Goal: Information Seeking & Learning: Learn about a topic

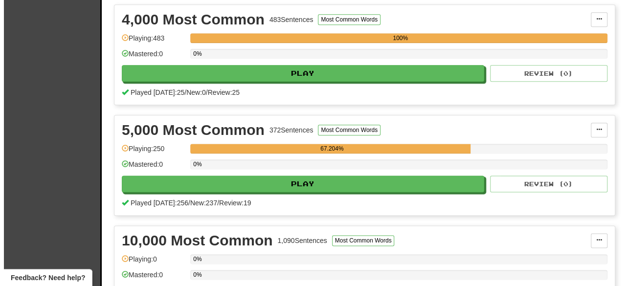
scroll to position [553, 0]
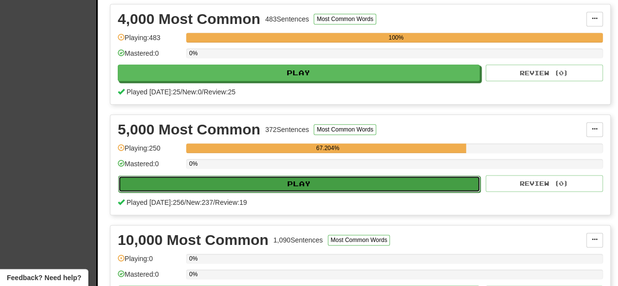
click at [397, 180] on button "Play" at bounding box center [299, 183] width 362 height 17
select select "********"
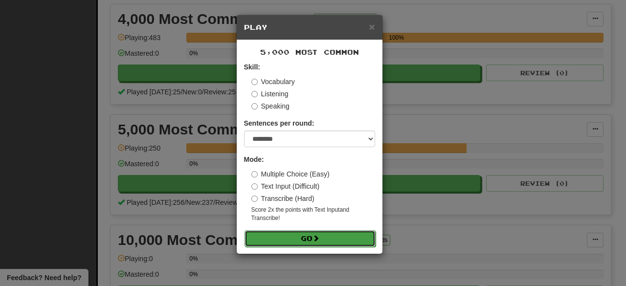
click at [315, 236] on span at bounding box center [315, 238] width 7 height 7
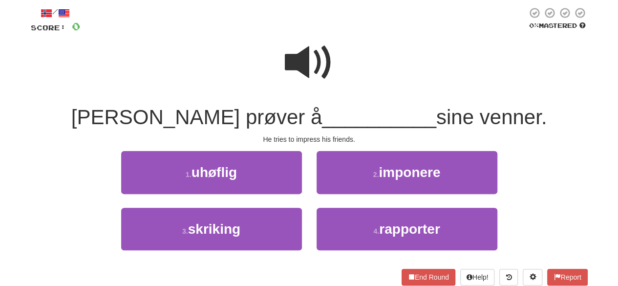
scroll to position [59, 0]
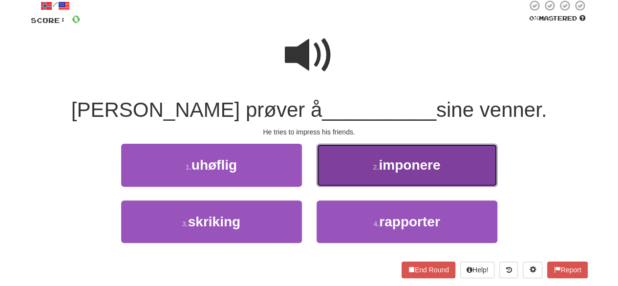
click at [360, 183] on button "2 . imponere" at bounding box center [407, 165] width 181 height 43
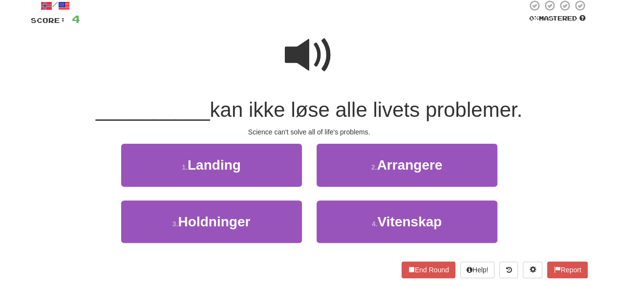
click at [301, 46] on span at bounding box center [309, 55] width 49 height 49
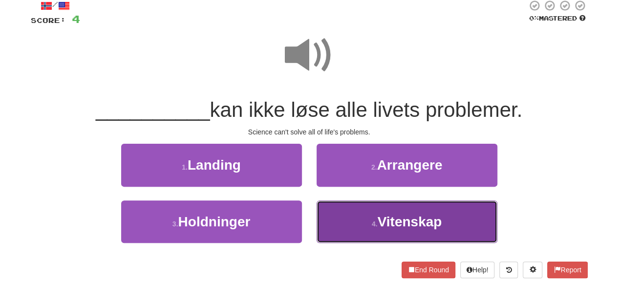
click at [408, 232] on button "4 . Vitenskap" at bounding box center [407, 221] width 181 height 43
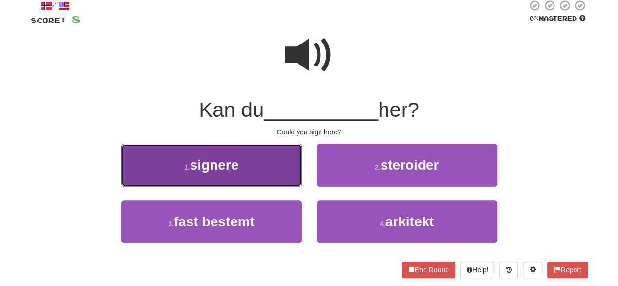
click at [219, 172] on span "signere" at bounding box center [214, 164] width 49 height 15
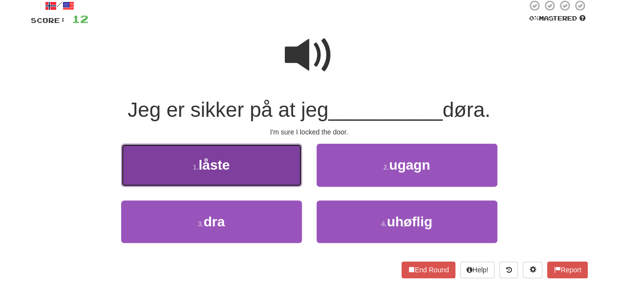
click at [259, 172] on button "1 . låste" at bounding box center [211, 165] width 181 height 43
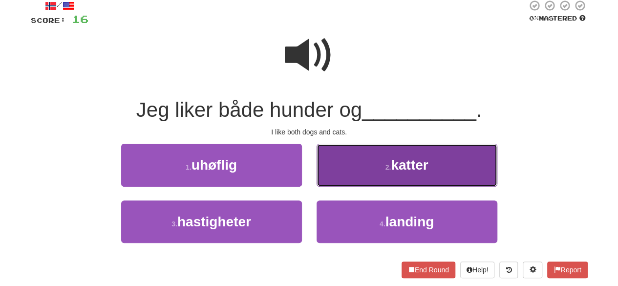
click at [358, 172] on button "2 . katter" at bounding box center [407, 165] width 181 height 43
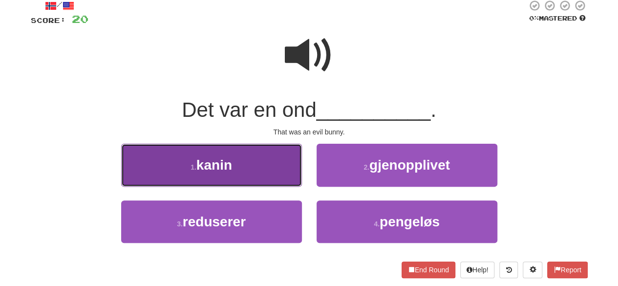
click at [248, 171] on button "1 . kanin" at bounding box center [211, 165] width 181 height 43
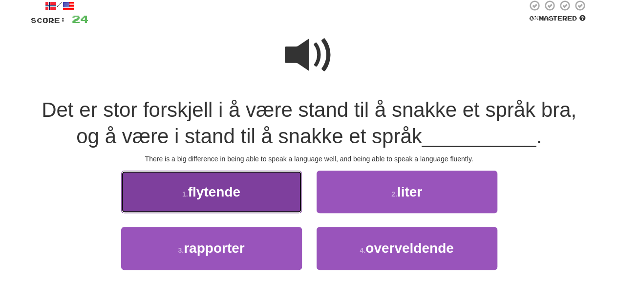
click at [244, 194] on button "1 . flytende" at bounding box center [211, 192] width 181 height 43
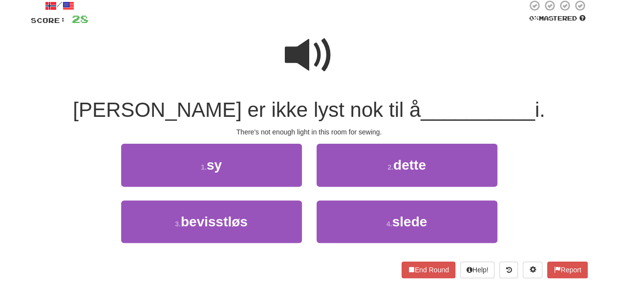
click at [301, 38] on span at bounding box center [309, 55] width 49 height 49
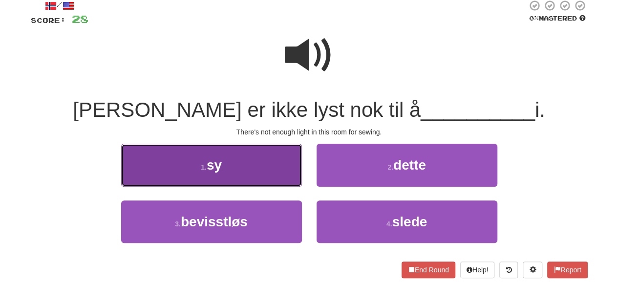
click at [261, 164] on button "1 . sy" at bounding box center [211, 165] width 181 height 43
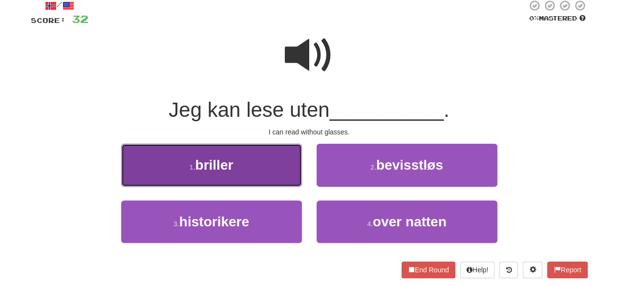
click at [269, 172] on button "1 . briller" at bounding box center [211, 165] width 181 height 43
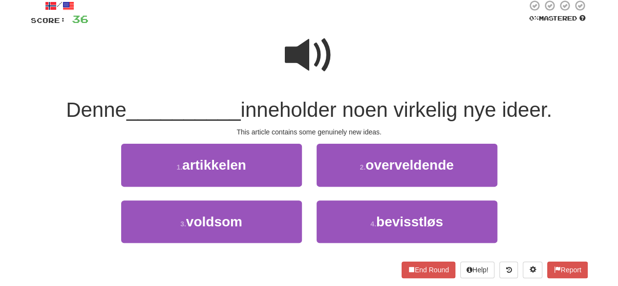
click at [308, 50] on span at bounding box center [309, 55] width 49 height 49
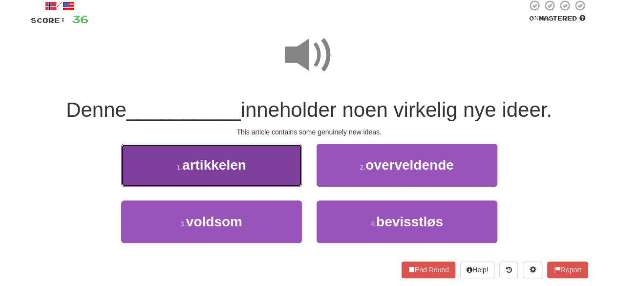
click at [255, 164] on button "1 . artikkelen" at bounding box center [211, 165] width 181 height 43
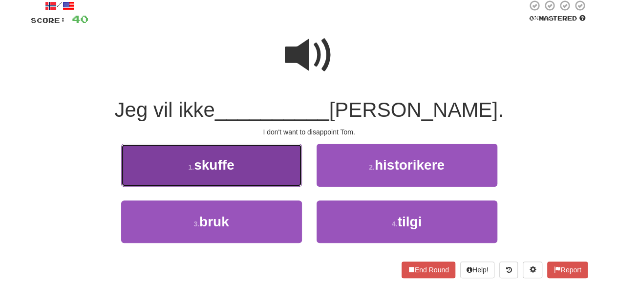
click at [250, 184] on button "1 . skuffe" at bounding box center [211, 165] width 181 height 43
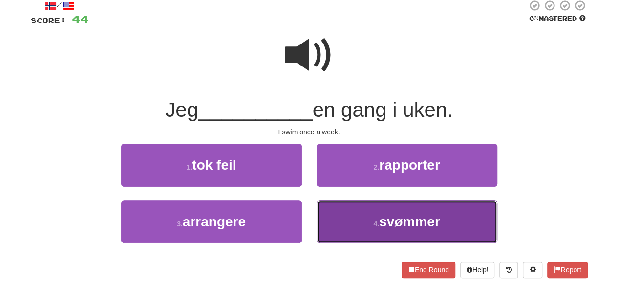
click at [381, 219] on span "svømmer" at bounding box center [409, 221] width 61 height 15
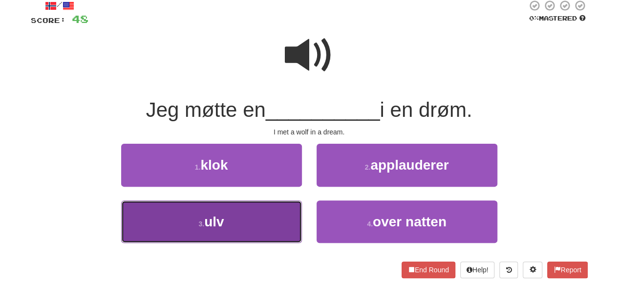
click at [264, 228] on button "3 . ulv" at bounding box center [211, 221] width 181 height 43
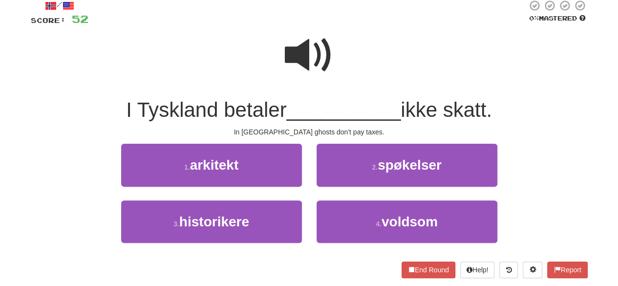
click at [311, 59] on span at bounding box center [309, 55] width 49 height 49
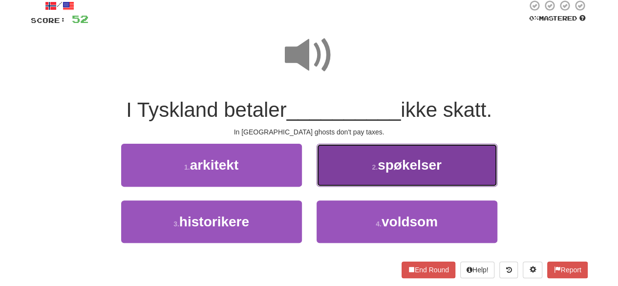
click at [381, 174] on button "2 . spøkelser" at bounding box center [407, 165] width 181 height 43
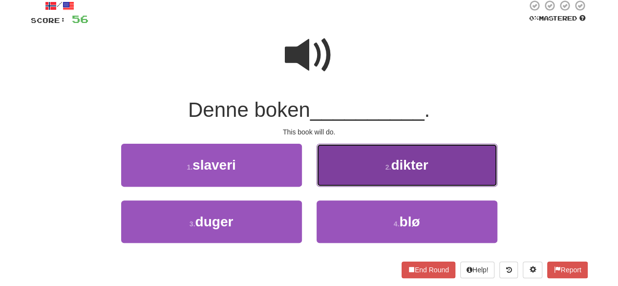
click at [397, 178] on button "2 . dikter" at bounding box center [407, 165] width 181 height 43
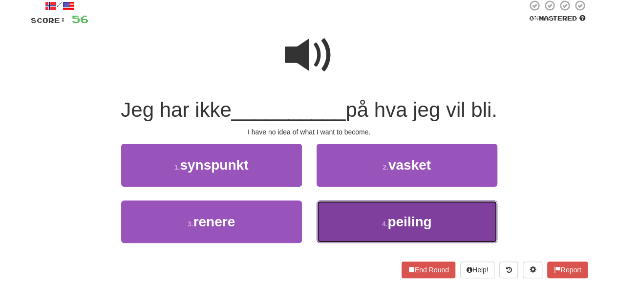
click at [349, 233] on button "4 . peiling" at bounding box center [407, 221] width 181 height 43
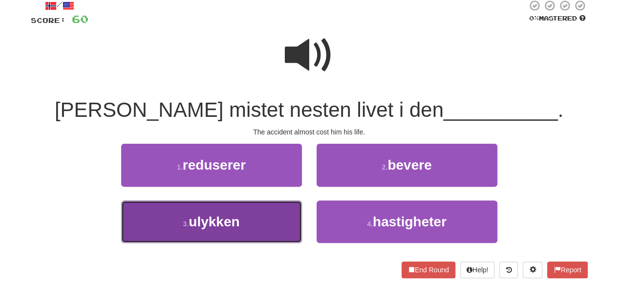
click at [262, 231] on button "3 . ulykken" at bounding box center [211, 221] width 181 height 43
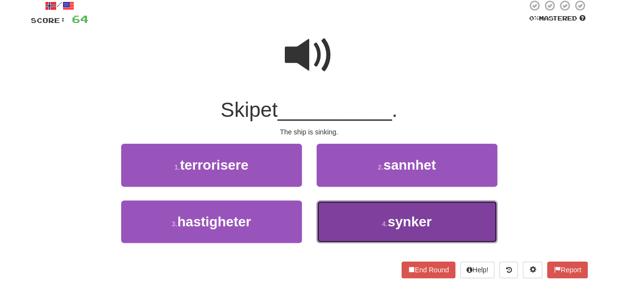
click at [376, 221] on button "4 . synker" at bounding box center [407, 221] width 181 height 43
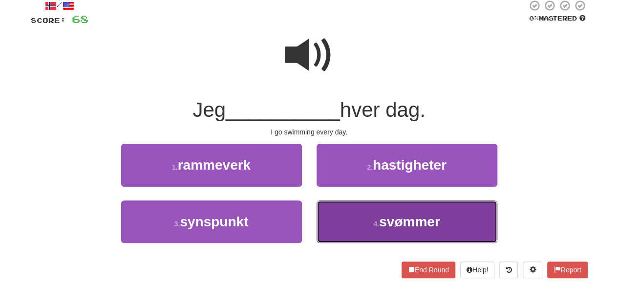
click at [396, 221] on span "svømmer" at bounding box center [409, 221] width 61 height 15
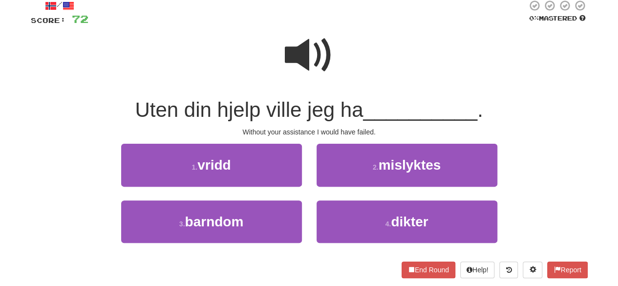
click at [311, 54] on span at bounding box center [309, 55] width 49 height 49
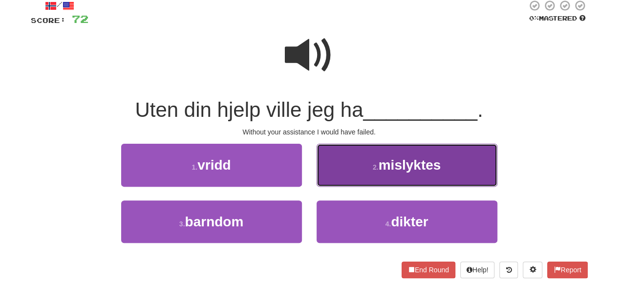
click at [333, 174] on button "2 . mislyktes" at bounding box center [407, 165] width 181 height 43
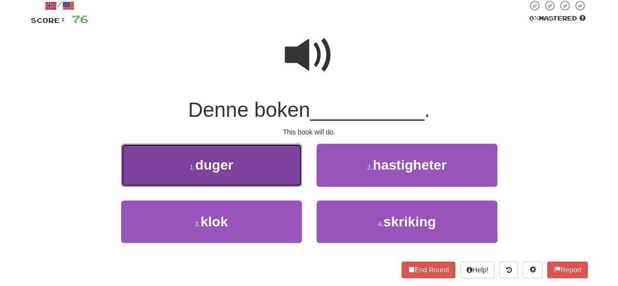
click at [254, 176] on button "1 . duger" at bounding box center [211, 165] width 181 height 43
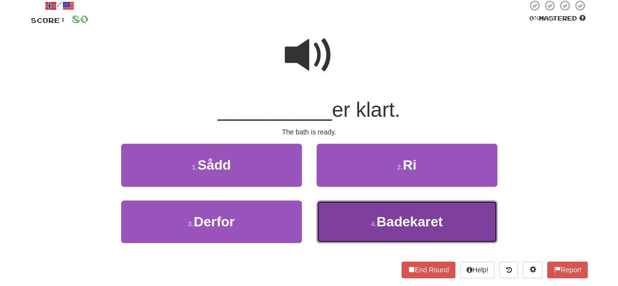
click at [357, 215] on button "4 . Badekaret" at bounding box center [407, 221] width 181 height 43
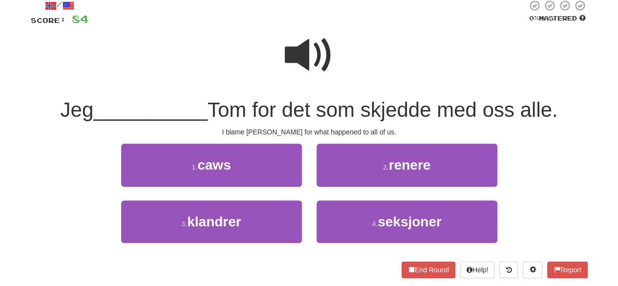
click at [312, 87] on div at bounding box center [309, 62] width 557 height 70
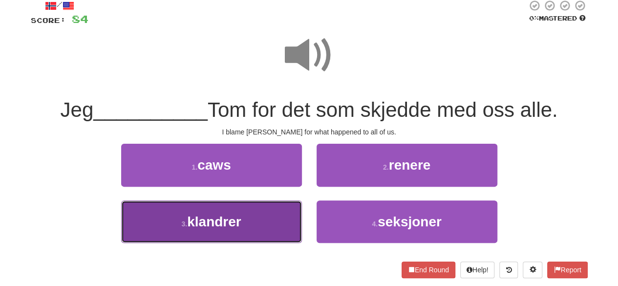
click at [269, 219] on button "3 . klandrer" at bounding box center [211, 221] width 181 height 43
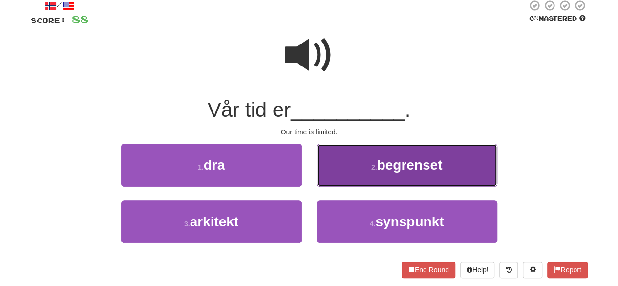
click at [396, 175] on button "2 . begrenset" at bounding box center [407, 165] width 181 height 43
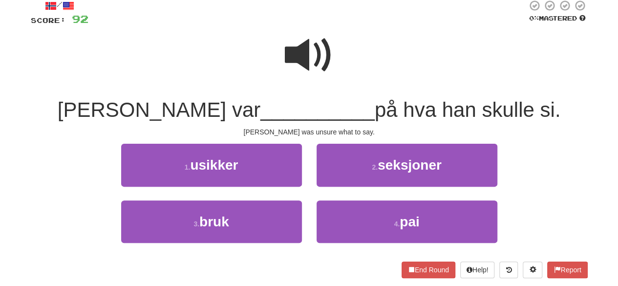
click at [302, 41] on span at bounding box center [309, 55] width 49 height 49
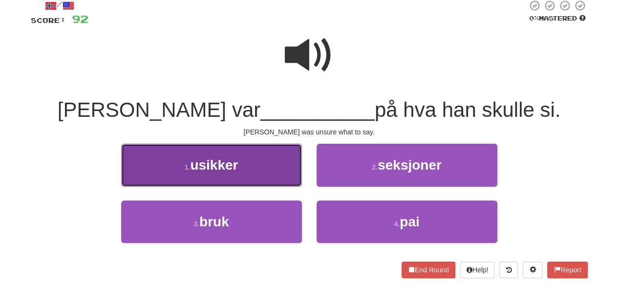
click at [263, 171] on button "1 . usikker" at bounding box center [211, 165] width 181 height 43
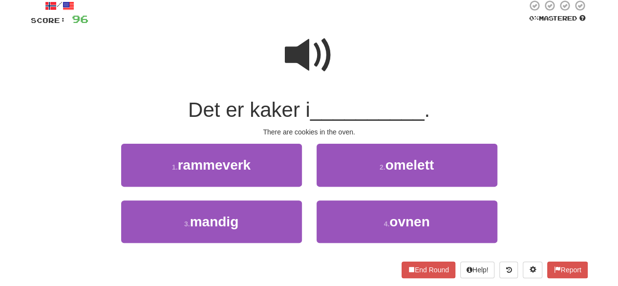
click at [312, 59] on span at bounding box center [309, 55] width 49 height 49
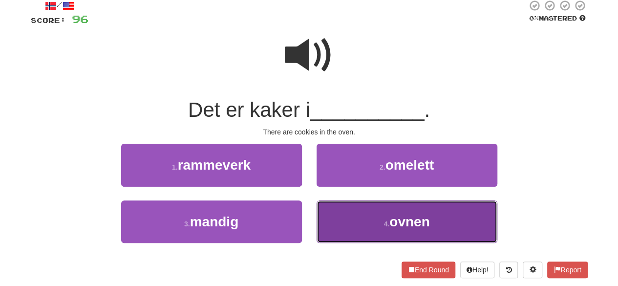
click at [352, 219] on button "4 . ovnen" at bounding box center [407, 221] width 181 height 43
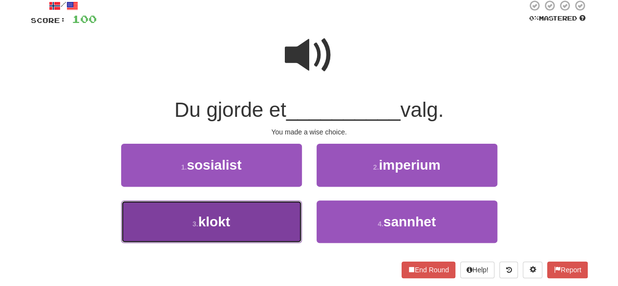
click at [260, 215] on button "3 . klokt" at bounding box center [211, 221] width 181 height 43
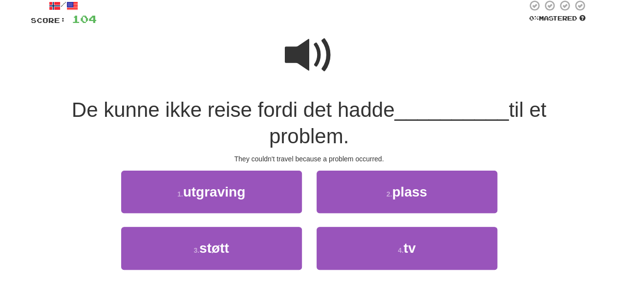
click at [314, 62] on span at bounding box center [309, 55] width 49 height 49
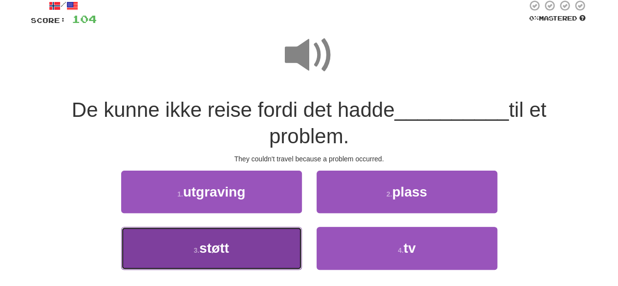
click at [246, 241] on button "3 . støtt" at bounding box center [211, 248] width 181 height 43
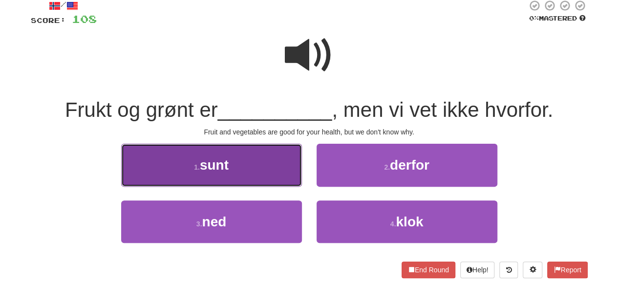
click at [249, 159] on button "1 . sunt" at bounding box center [211, 165] width 181 height 43
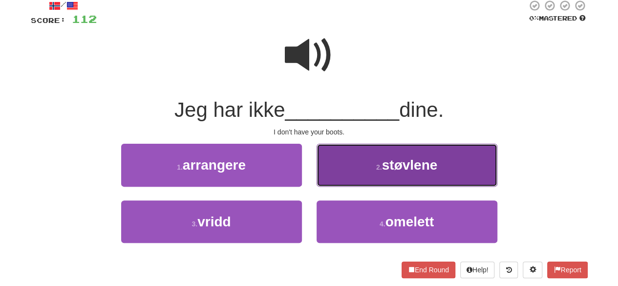
click at [387, 156] on button "2 . støvlene" at bounding box center [407, 165] width 181 height 43
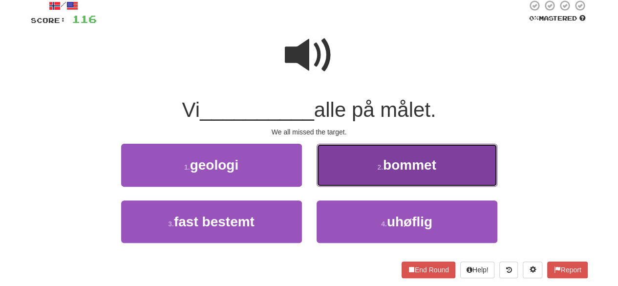
click at [388, 163] on span "bommet" at bounding box center [409, 164] width 53 height 15
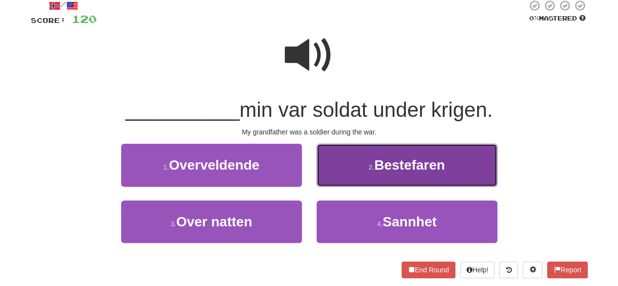
click at [408, 162] on span "Bestefaren" at bounding box center [409, 164] width 71 height 15
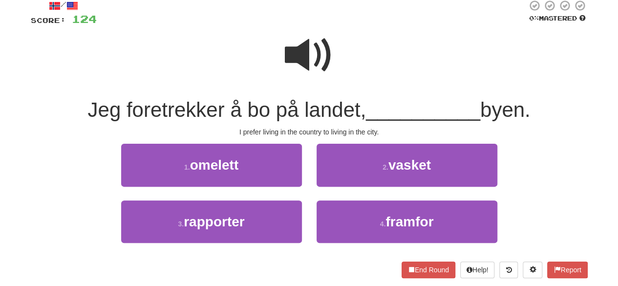
click at [305, 73] on span at bounding box center [309, 55] width 49 height 49
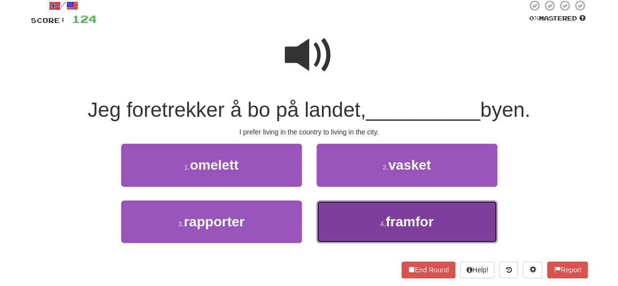
click at [357, 234] on button "4 . framfor" at bounding box center [407, 221] width 181 height 43
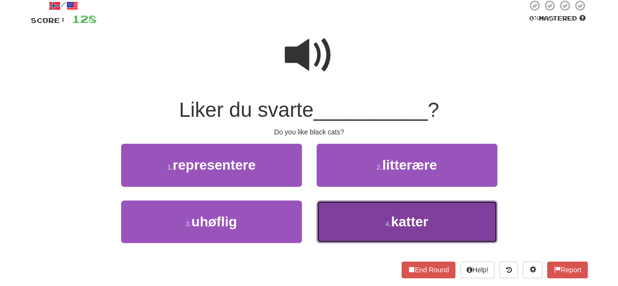
click at [383, 222] on button "4 . katter" at bounding box center [407, 221] width 181 height 43
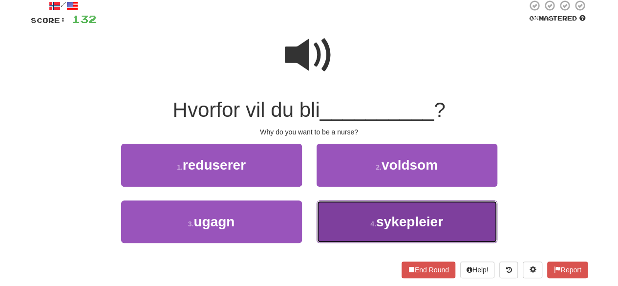
click at [374, 223] on small "4 ." at bounding box center [374, 224] width 6 height 8
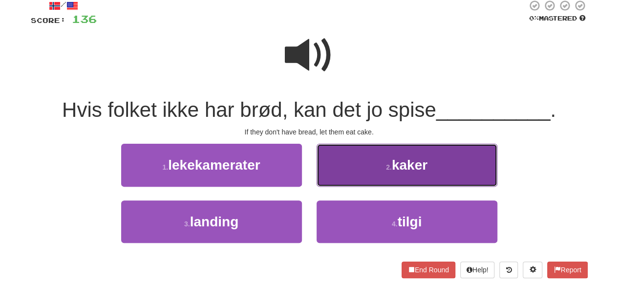
click at [414, 174] on button "2 . kaker" at bounding box center [407, 165] width 181 height 43
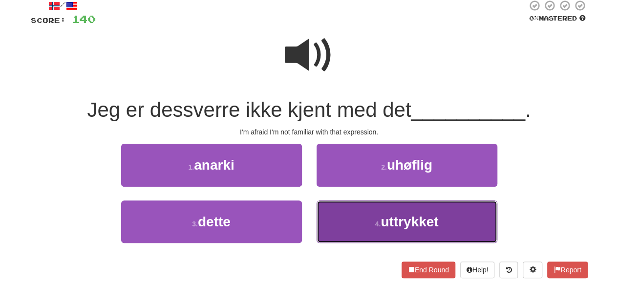
click at [350, 218] on button "4 . uttrykket" at bounding box center [407, 221] width 181 height 43
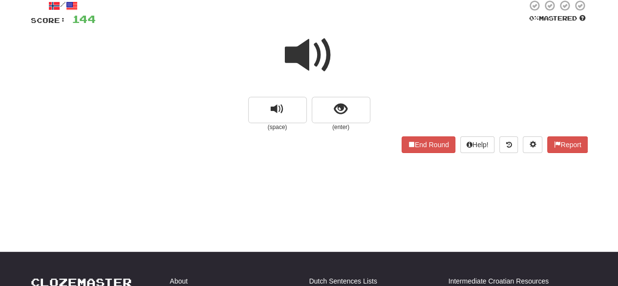
click at [319, 64] on span at bounding box center [309, 55] width 49 height 49
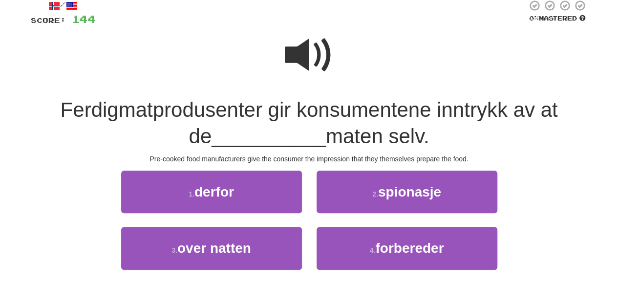
click at [306, 59] on span at bounding box center [309, 55] width 49 height 49
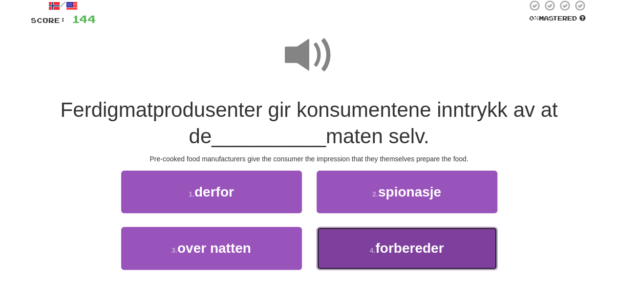
click at [371, 249] on small "4 ." at bounding box center [373, 250] width 6 height 8
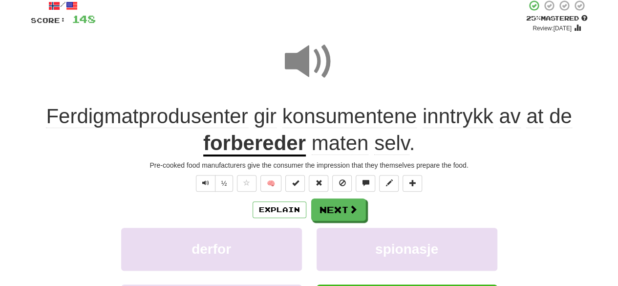
click at [308, 57] on span at bounding box center [309, 61] width 49 height 49
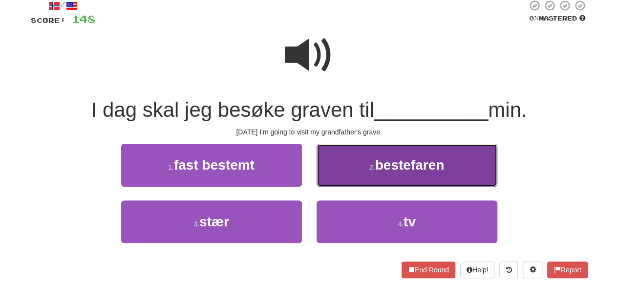
click at [383, 166] on span "bestefaren" at bounding box center [409, 164] width 69 height 15
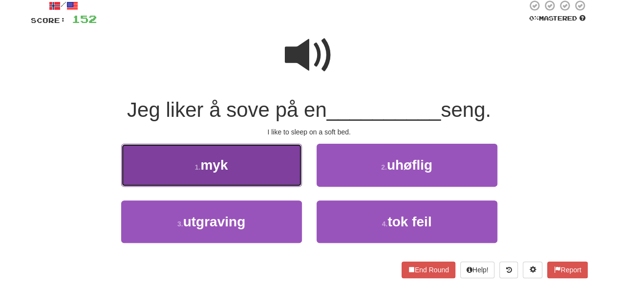
click at [252, 175] on button "1 . myk" at bounding box center [211, 165] width 181 height 43
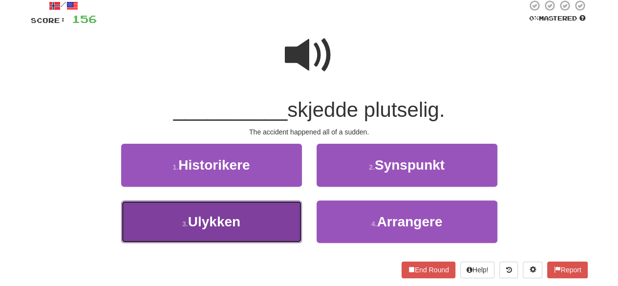
click at [241, 227] on button "3 . Ulykken" at bounding box center [211, 221] width 181 height 43
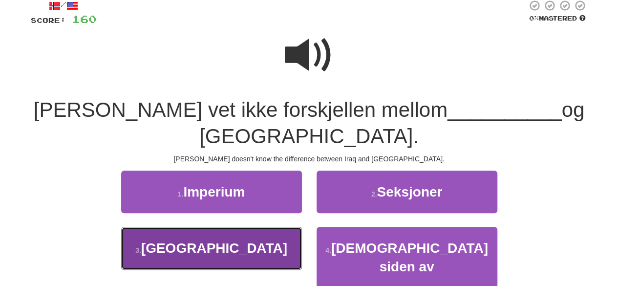
click at [249, 227] on button "3 . Irak" at bounding box center [211, 248] width 181 height 43
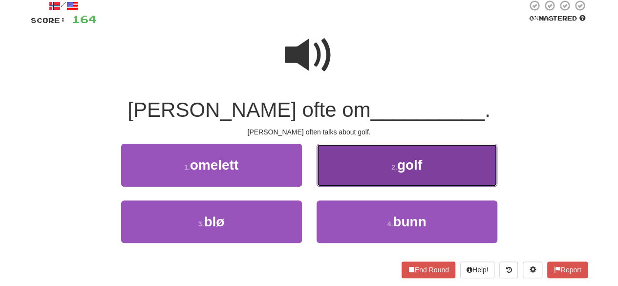
click at [328, 170] on button "2 . golf" at bounding box center [407, 165] width 181 height 43
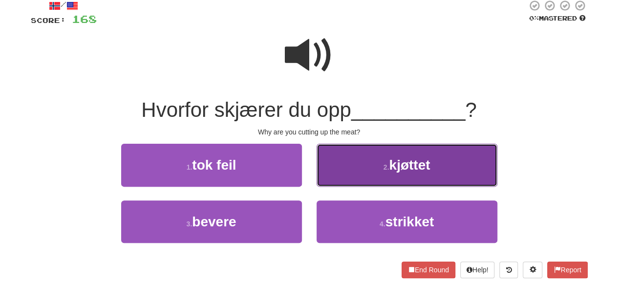
click at [379, 172] on button "2 . kjøttet" at bounding box center [407, 165] width 181 height 43
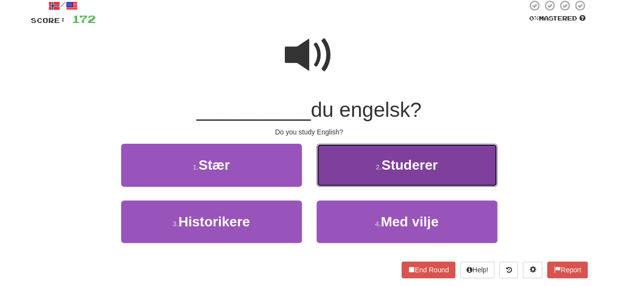
click at [411, 172] on span "Studerer" at bounding box center [410, 164] width 56 height 15
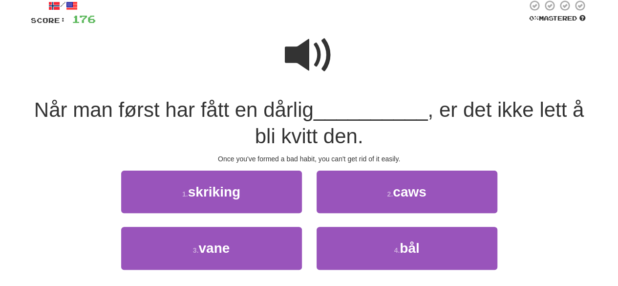
click at [316, 59] on span at bounding box center [309, 55] width 49 height 49
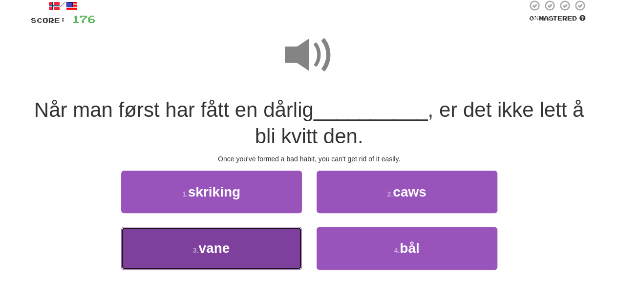
click at [246, 253] on button "3 . vane" at bounding box center [211, 248] width 181 height 43
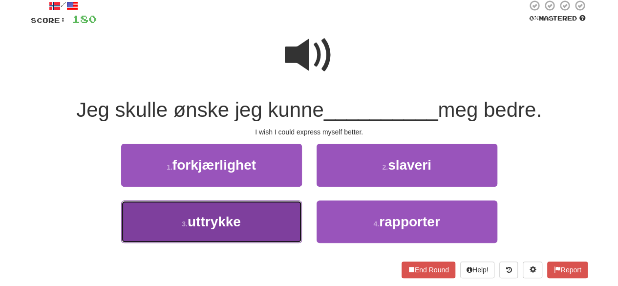
click at [280, 224] on button "3 . uttrykke" at bounding box center [211, 221] width 181 height 43
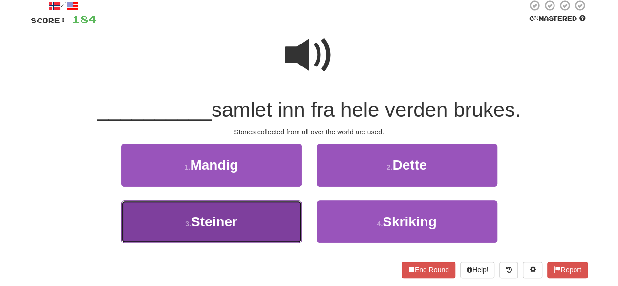
click at [279, 222] on button "3 . Steiner" at bounding box center [211, 221] width 181 height 43
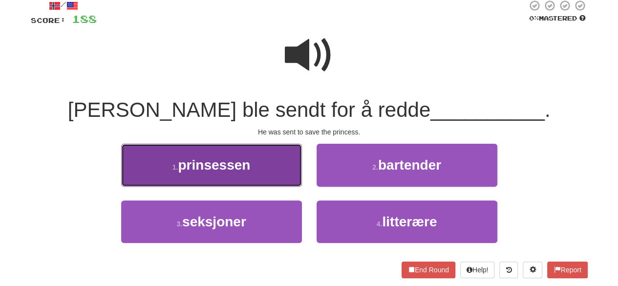
click at [277, 174] on button "1 . prinsessen" at bounding box center [211, 165] width 181 height 43
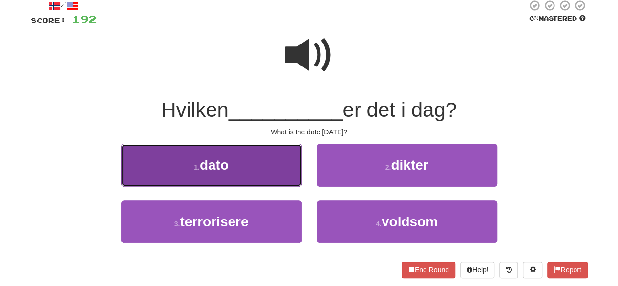
click at [279, 171] on button "1 . dato" at bounding box center [211, 165] width 181 height 43
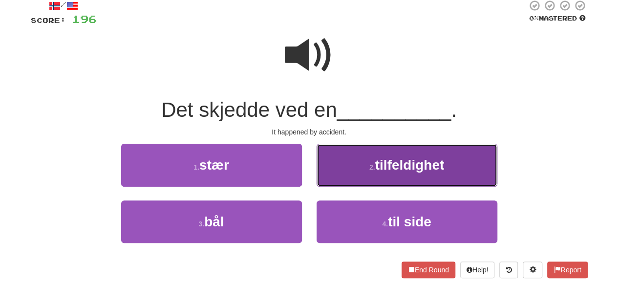
click at [387, 174] on button "2 . tilfeldighet" at bounding box center [407, 165] width 181 height 43
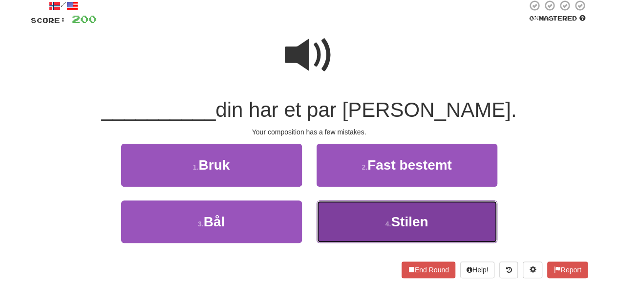
click at [346, 231] on button "4 . Stilen" at bounding box center [407, 221] width 181 height 43
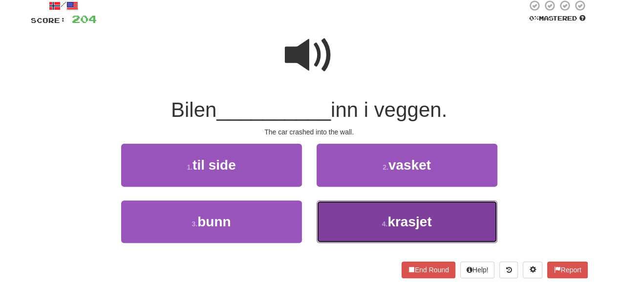
click at [380, 218] on button "4 . krasjet" at bounding box center [407, 221] width 181 height 43
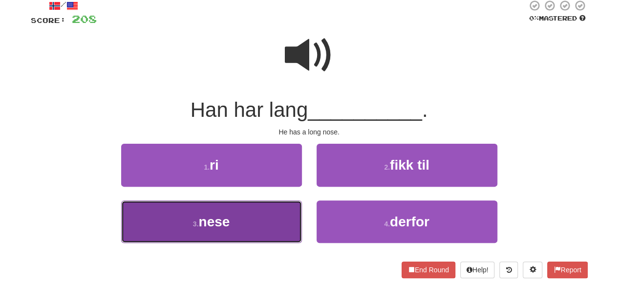
click at [275, 226] on button "3 . nese" at bounding box center [211, 221] width 181 height 43
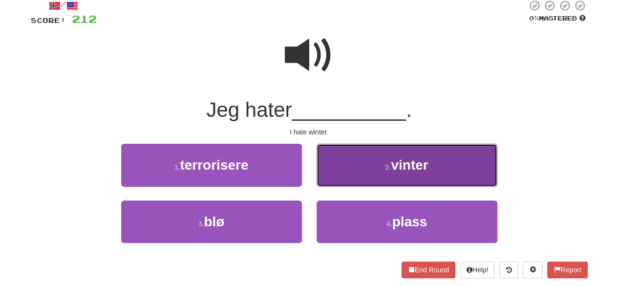
click at [363, 168] on button "2 . vinter" at bounding box center [407, 165] width 181 height 43
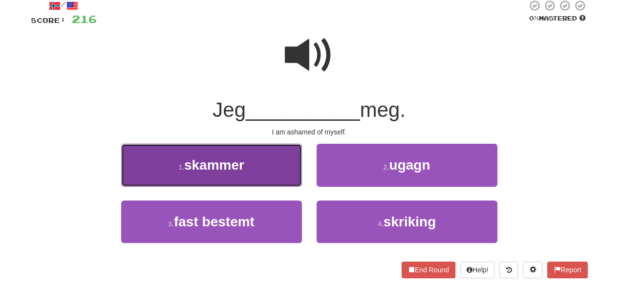
click at [250, 153] on button "1 . skammer" at bounding box center [211, 165] width 181 height 43
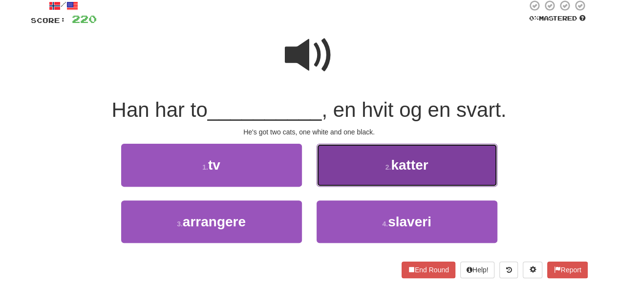
click at [387, 164] on small "2 ." at bounding box center [389, 167] width 6 height 8
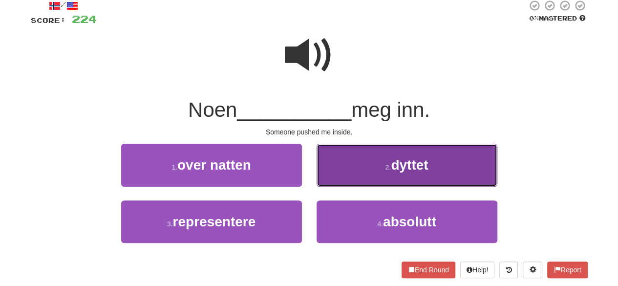
click at [380, 177] on button "2 . dyttet" at bounding box center [407, 165] width 181 height 43
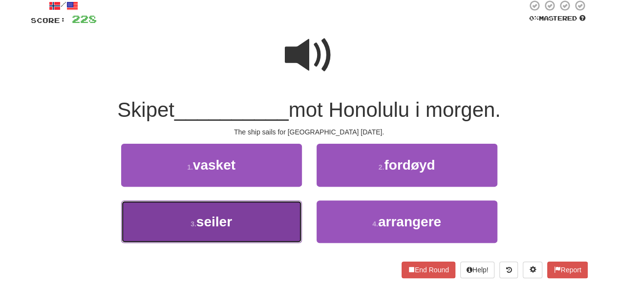
click at [260, 215] on button "3 . seiler" at bounding box center [211, 221] width 181 height 43
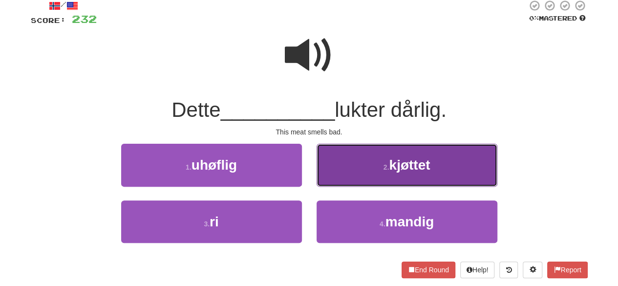
click at [394, 163] on span "kjøttet" at bounding box center [409, 164] width 41 height 15
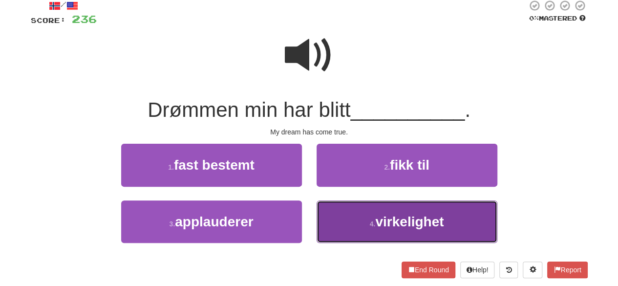
click at [362, 224] on button "4 . virkelighet" at bounding box center [407, 221] width 181 height 43
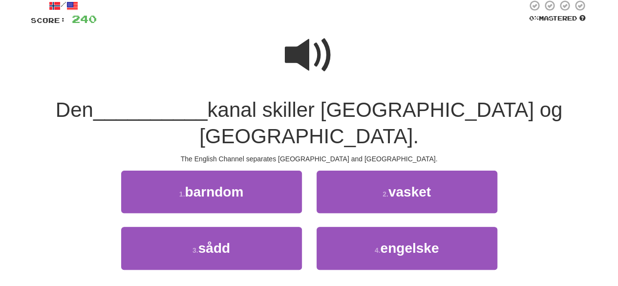
click at [322, 62] on span at bounding box center [309, 55] width 49 height 49
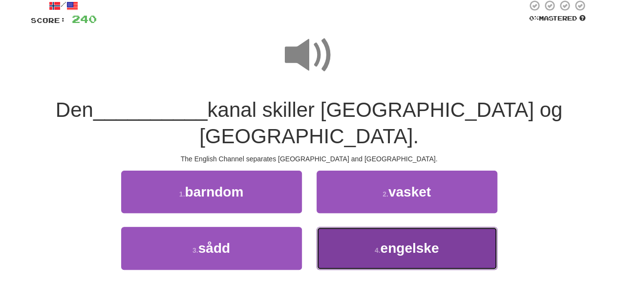
click at [380, 227] on button "4 . engelske" at bounding box center [407, 248] width 181 height 43
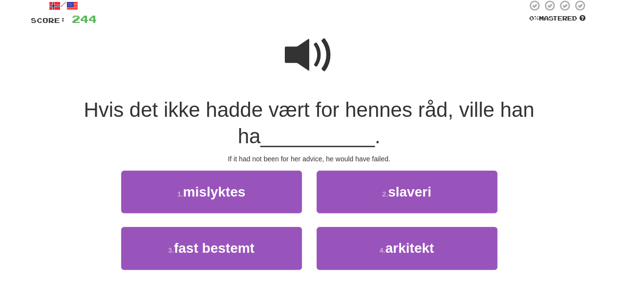
click at [331, 69] on span at bounding box center [309, 55] width 49 height 49
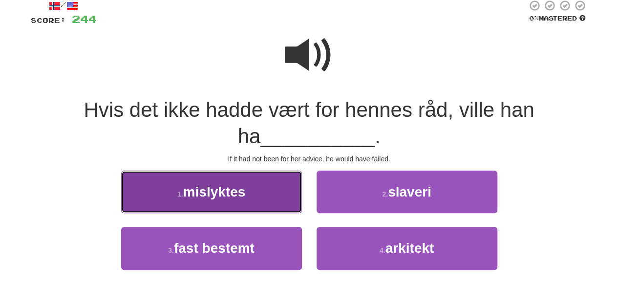
click at [262, 193] on button "1 . mislyktes" at bounding box center [211, 192] width 181 height 43
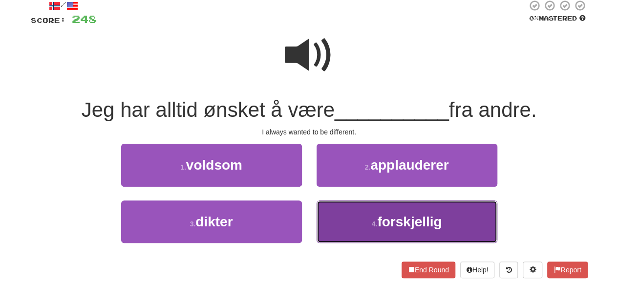
click at [387, 224] on span "forskjellig" at bounding box center [409, 221] width 65 height 15
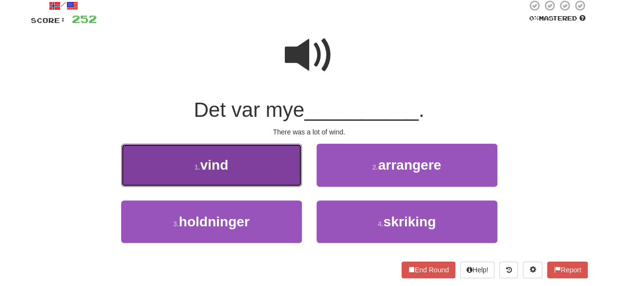
click at [247, 168] on button "1 . vind" at bounding box center [211, 165] width 181 height 43
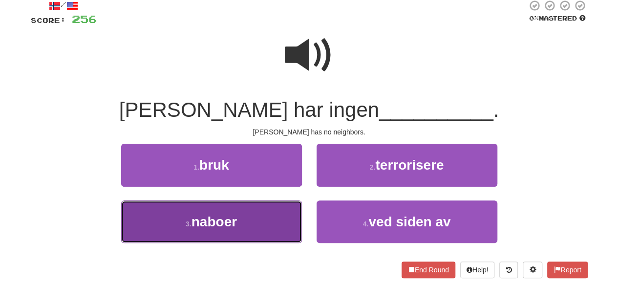
click at [247, 216] on button "3 . naboer" at bounding box center [211, 221] width 181 height 43
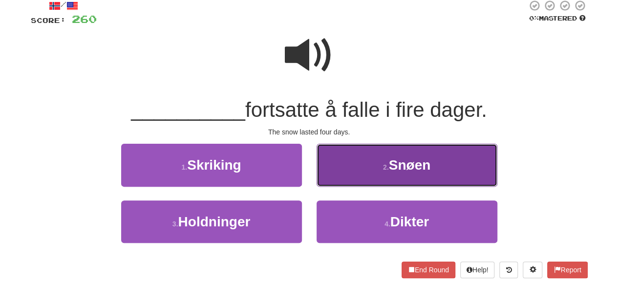
click at [383, 171] on button "2 . Snøen" at bounding box center [407, 165] width 181 height 43
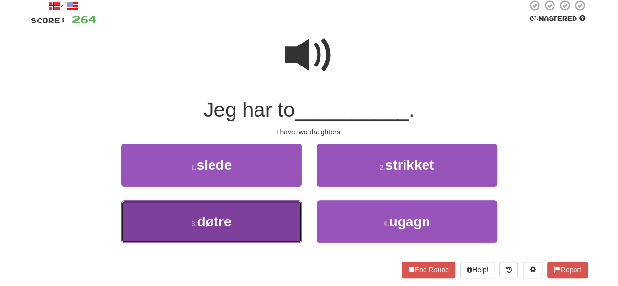
click at [272, 220] on button "3 . døtre" at bounding box center [211, 221] width 181 height 43
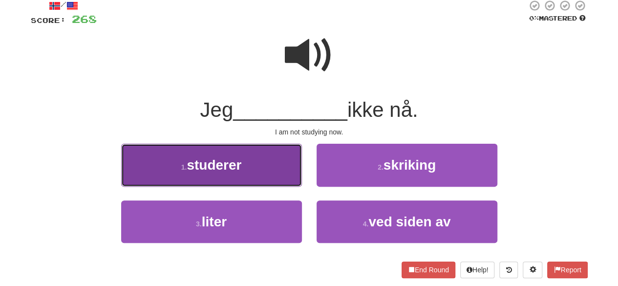
click at [250, 175] on button "1 . studerer" at bounding box center [211, 165] width 181 height 43
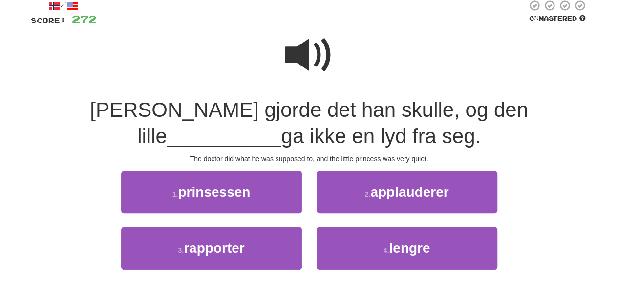
click at [315, 45] on span at bounding box center [309, 55] width 49 height 49
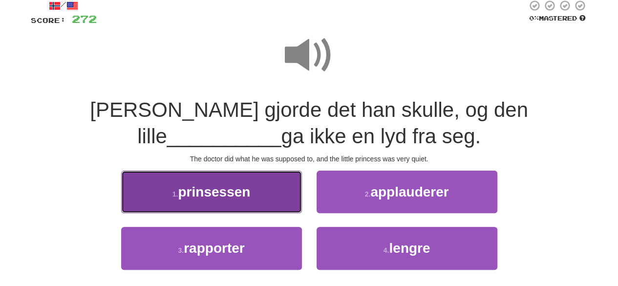
click at [249, 189] on span "prinsessen" at bounding box center [214, 191] width 72 height 15
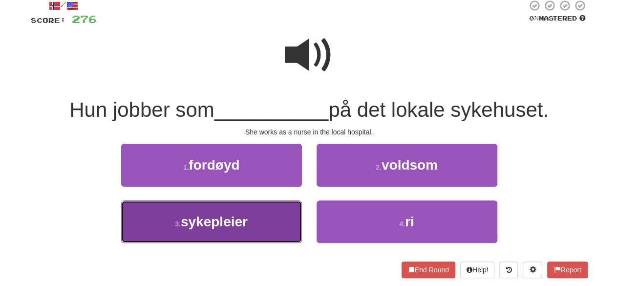
click at [279, 225] on button "3 . sykepleier" at bounding box center [211, 221] width 181 height 43
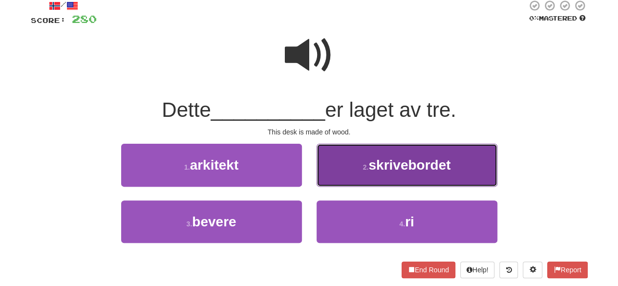
click at [405, 153] on button "2 . skrivebordet" at bounding box center [407, 165] width 181 height 43
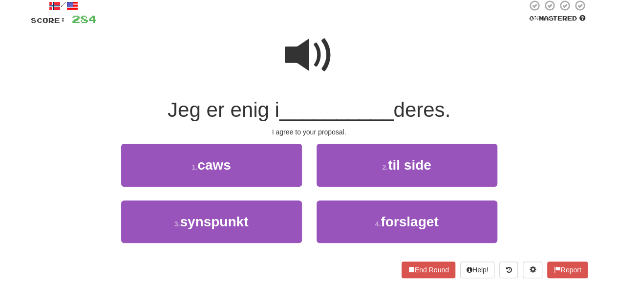
click at [321, 67] on span at bounding box center [309, 55] width 49 height 49
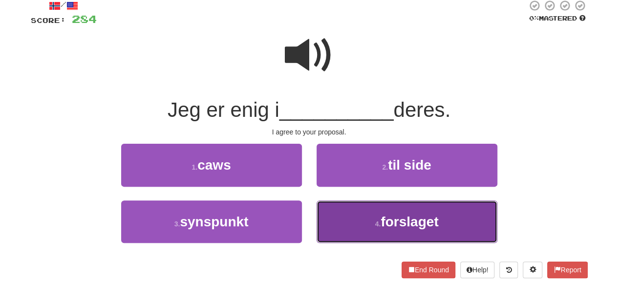
click at [371, 234] on button "4 . forslaget" at bounding box center [407, 221] width 181 height 43
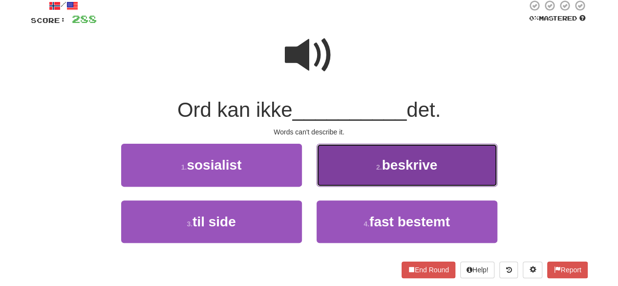
click at [379, 176] on button "2 . beskrive" at bounding box center [407, 165] width 181 height 43
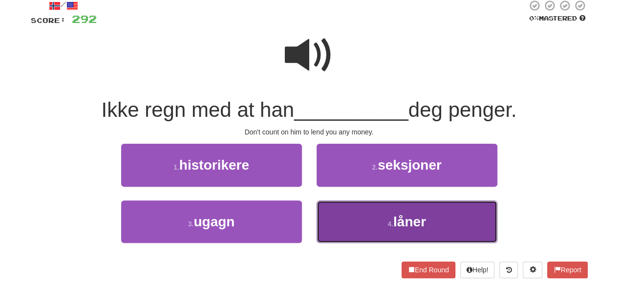
click at [371, 234] on button "4 . låner" at bounding box center [407, 221] width 181 height 43
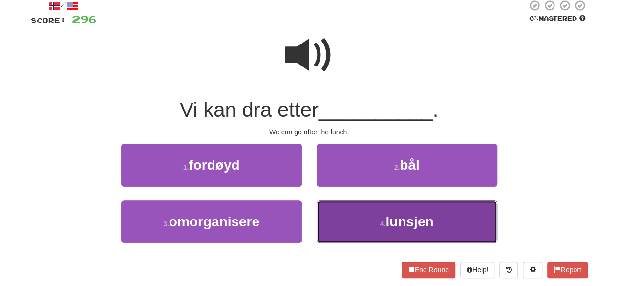
click at [363, 213] on button "4 . lunsjen" at bounding box center [407, 221] width 181 height 43
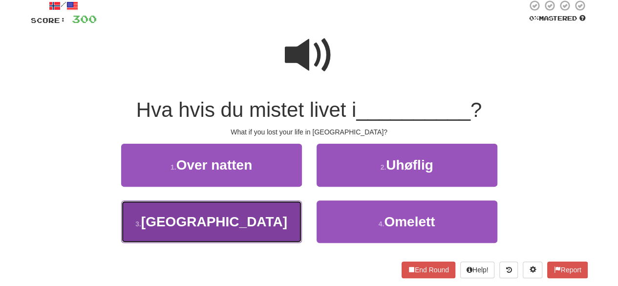
click at [243, 220] on button "3 . Irak" at bounding box center [211, 221] width 181 height 43
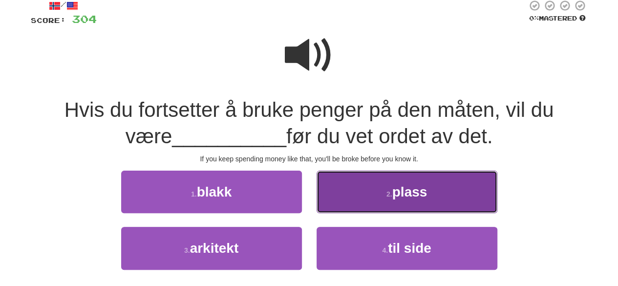
click at [387, 187] on button "2 . plass" at bounding box center [407, 192] width 181 height 43
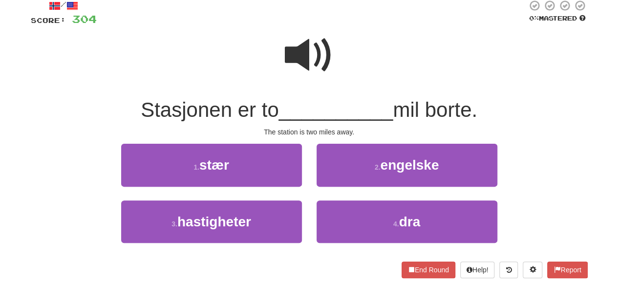
click at [317, 55] on span at bounding box center [309, 55] width 49 height 49
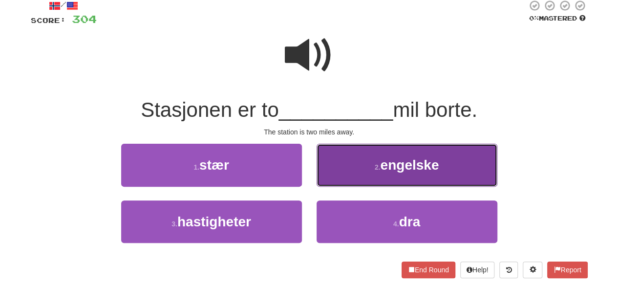
click at [412, 176] on button "2 . engelske" at bounding box center [407, 165] width 181 height 43
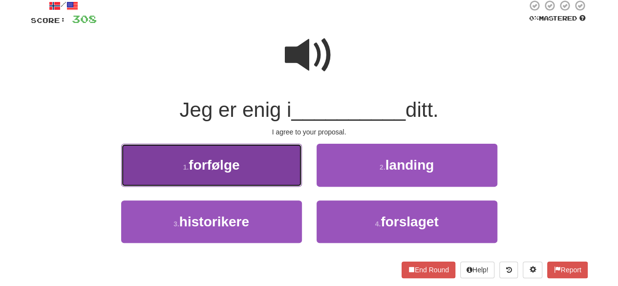
click at [264, 177] on button "1 . forfølge" at bounding box center [211, 165] width 181 height 43
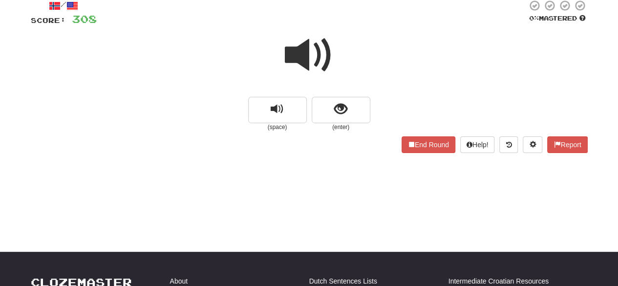
click at [327, 35] on span at bounding box center [309, 55] width 49 height 49
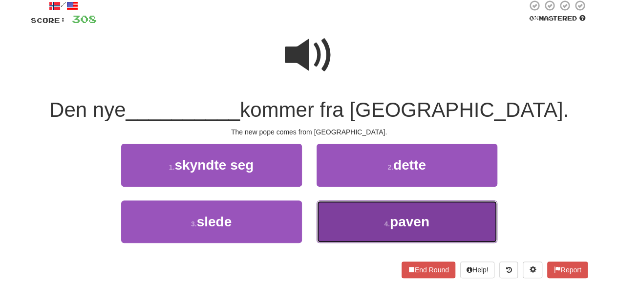
click at [374, 219] on button "4 . paven" at bounding box center [407, 221] width 181 height 43
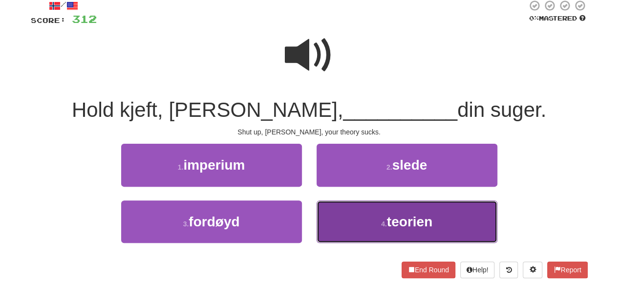
click at [354, 216] on button "4 . teorien" at bounding box center [407, 221] width 181 height 43
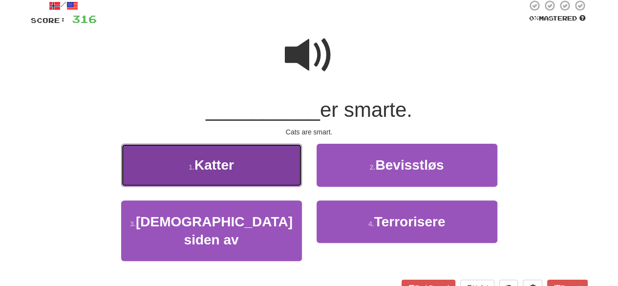
click at [239, 147] on button "1 . Katter" at bounding box center [211, 165] width 181 height 43
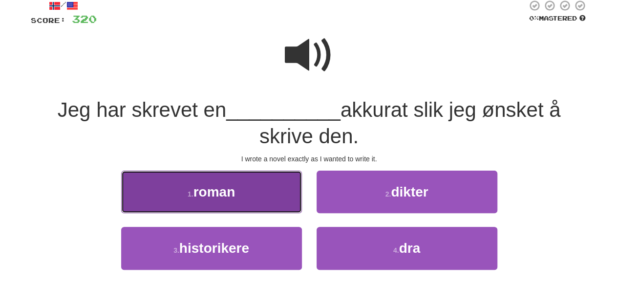
click at [268, 210] on button "1 . roman" at bounding box center [211, 192] width 181 height 43
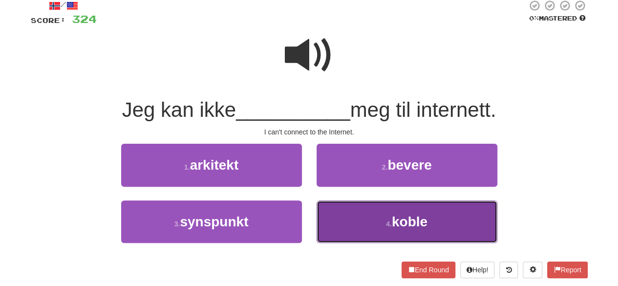
click at [393, 227] on span "koble" at bounding box center [410, 221] width 36 height 15
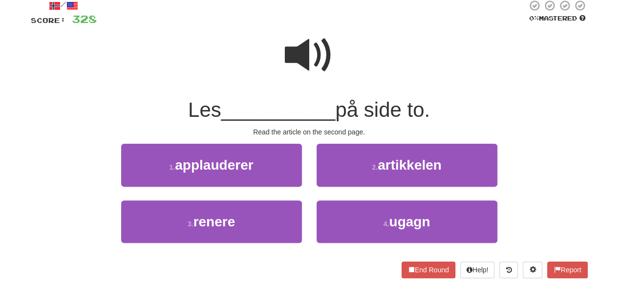
click at [312, 47] on span at bounding box center [309, 55] width 49 height 49
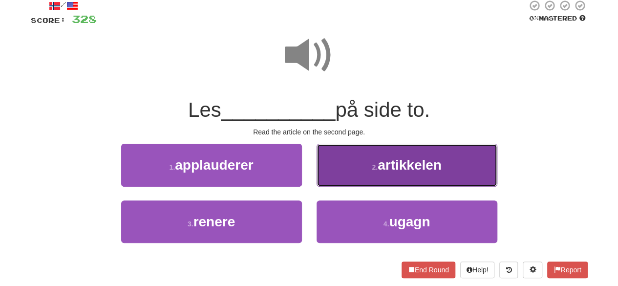
click at [356, 154] on button "2 . artikkelen" at bounding box center [407, 165] width 181 height 43
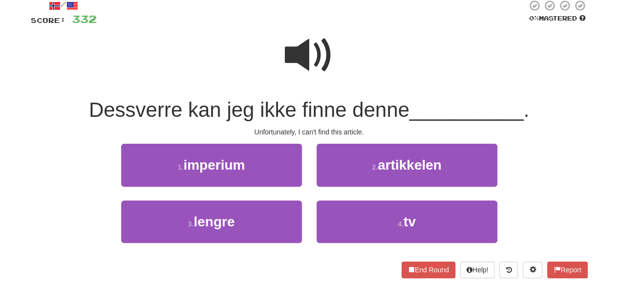
click at [330, 74] on span at bounding box center [309, 55] width 49 height 49
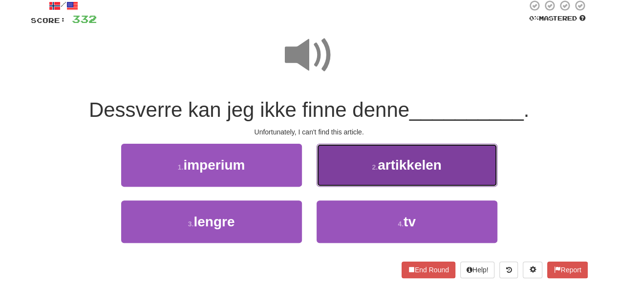
click at [355, 173] on button "2 . artikkelen" at bounding box center [407, 165] width 181 height 43
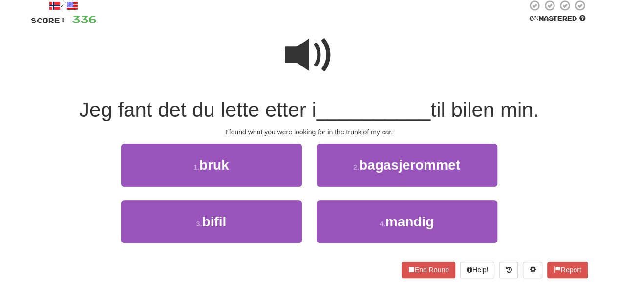
click at [318, 59] on span at bounding box center [309, 55] width 49 height 49
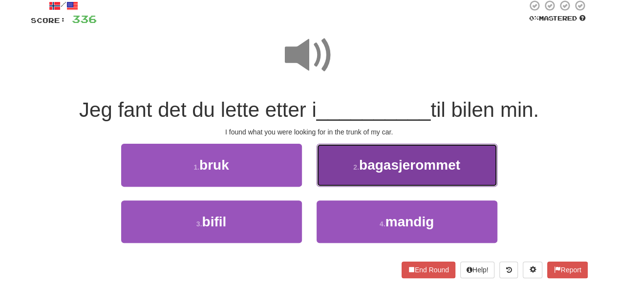
click at [338, 165] on button "2 . bagasjerommet" at bounding box center [407, 165] width 181 height 43
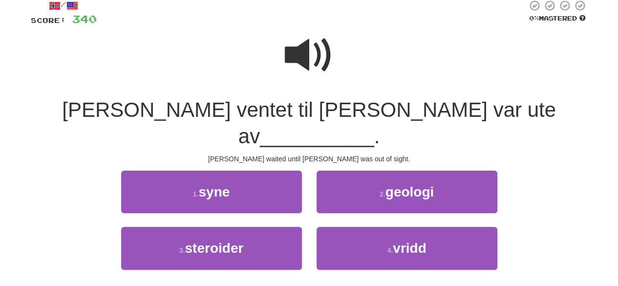
click at [276, 187] on div "1 . syne" at bounding box center [212, 199] width 196 height 56
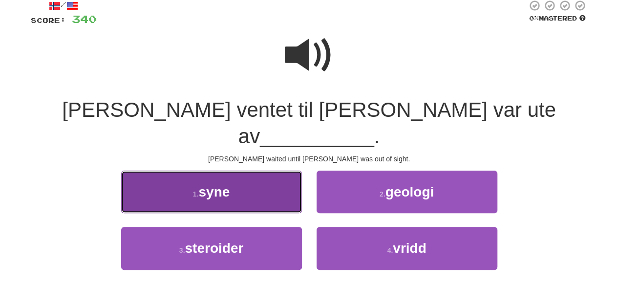
click at [270, 171] on button "1 . syne" at bounding box center [211, 192] width 181 height 43
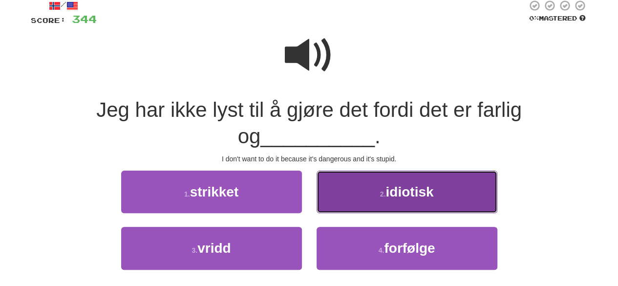
click at [383, 201] on button "2 . idiotisk" at bounding box center [407, 192] width 181 height 43
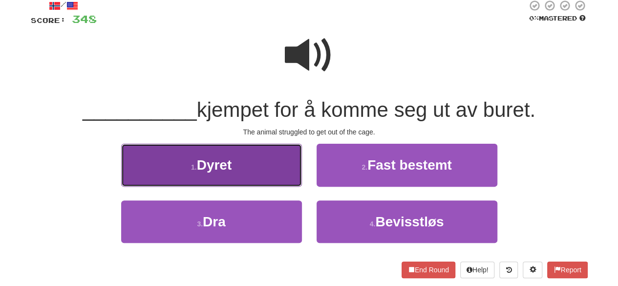
click at [246, 169] on button "1 . Dyret" at bounding box center [211, 165] width 181 height 43
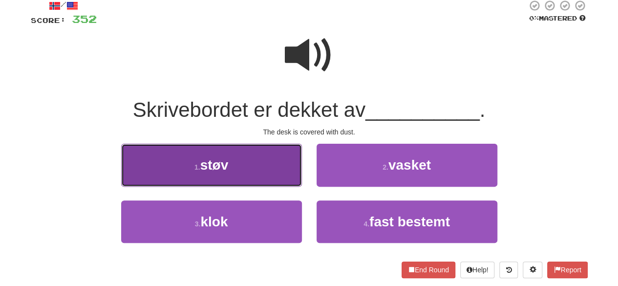
click at [254, 172] on button "1 . støv" at bounding box center [211, 165] width 181 height 43
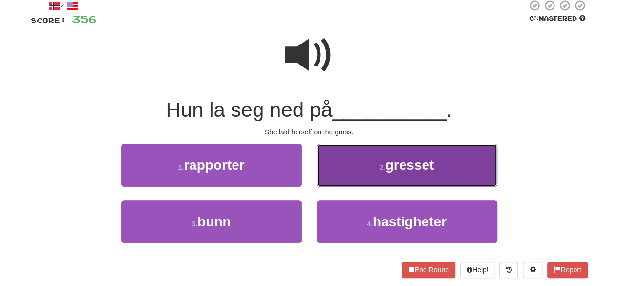
click at [385, 170] on small "2 ." at bounding box center [383, 167] width 6 height 8
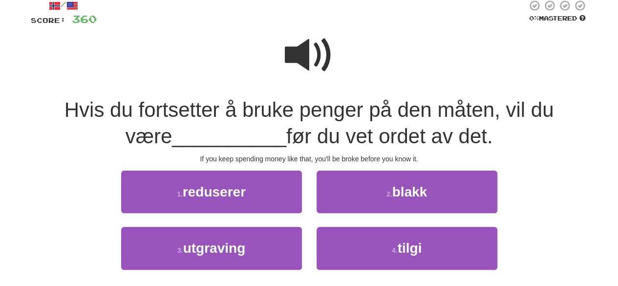
click at [321, 53] on span at bounding box center [309, 55] width 49 height 49
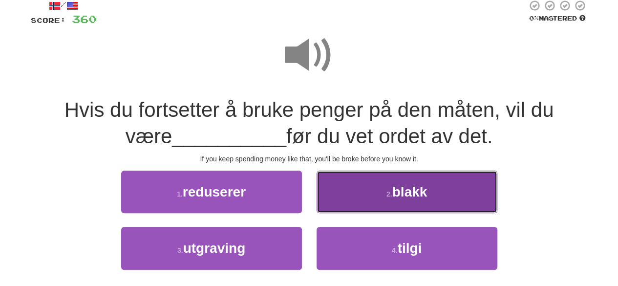
click at [382, 190] on button "2 . blakk" at bounding box center [407, 192] width 181 height 43
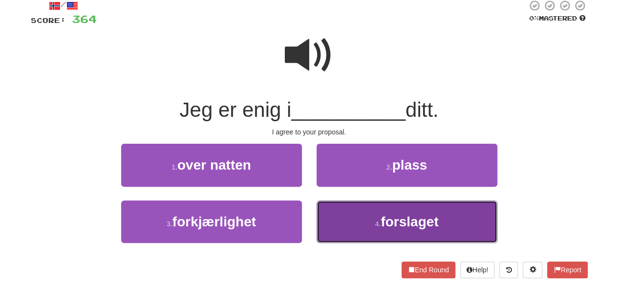
click at [395, 222] on span "forslaget" at bounding box center [410, 221] width 58 height 15
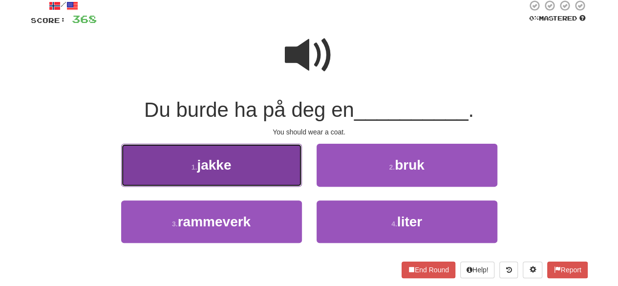
click at [246, 176] on button "1 . jakke" at bounding box center [211, 165] width 181 height 43
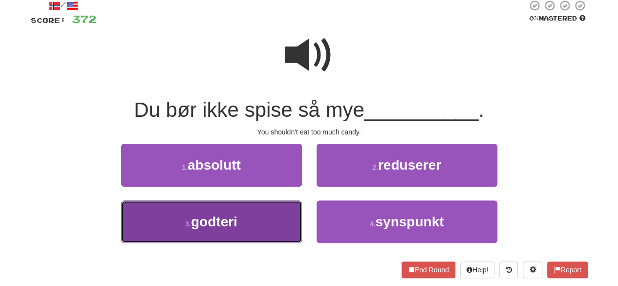
click at [250, 228] on button "3 . godteri" at bounding box center [211, 221] width 181 height 43
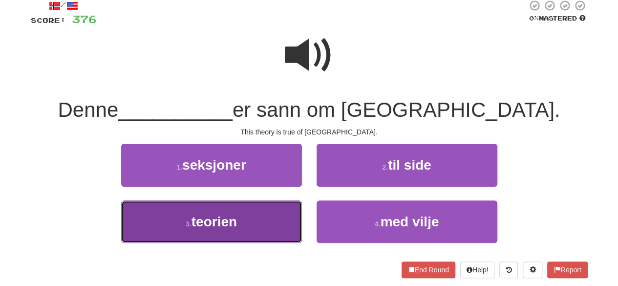
click at [285, 219] on button "3 . teorien" at bounding box center [211, 221] width 181 height 43
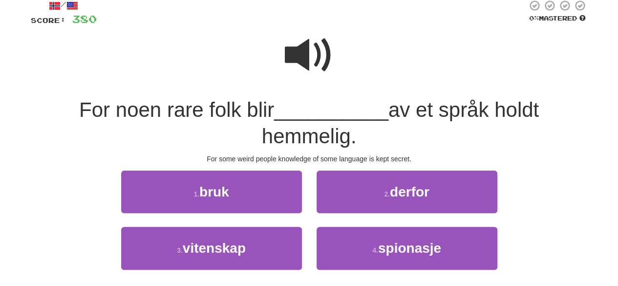
click at [317, 45] on span at bounding box center [309, 55] width 49 height 49
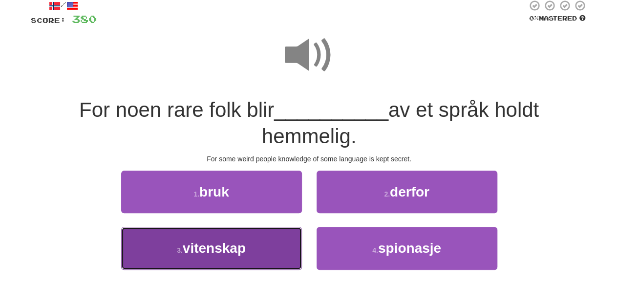
click at [252, 243] on button "3 . vitenskap" at bounding box center [211, 248] width 181 height 43
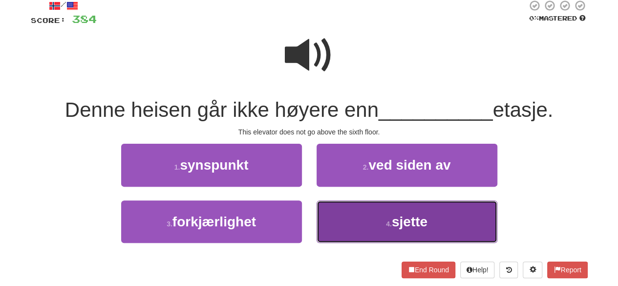
click at [366, 226] on button "4 . sjette" at bounding box center [407, 221] width 181 height 43
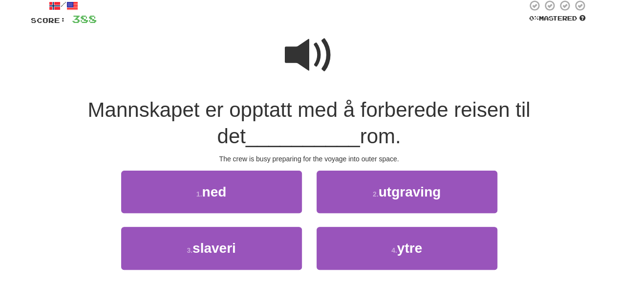
click at [316, 54] on span at bounding box center [309, 55] width 49 height 49
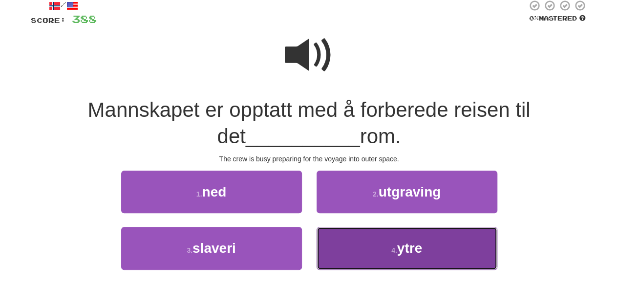
click at [366, 251] on button "4 . ytre" at bounding box center [407, 248] width 181 height 43
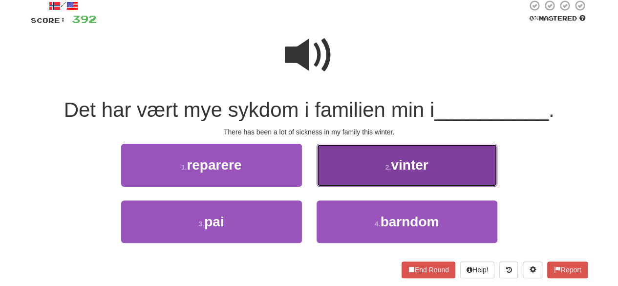
click at [383, 165] on button "2 . vinter" at bounding box center [407, 165] width 181 height 43
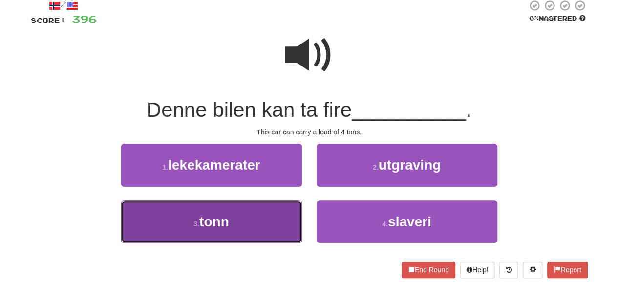
click at [268, 218] on button "3 . tonn" at bounding box center [211, 221] width 181 height 43
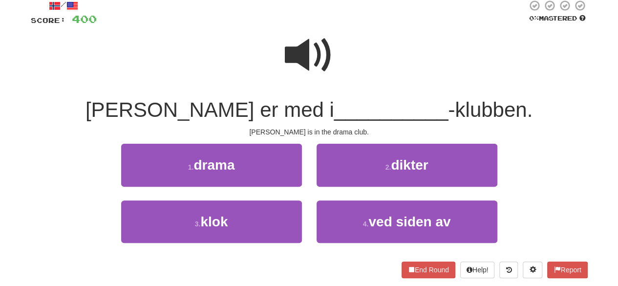
click at [294, 44] on span at bounding box center [309, 55] width 49 height 49
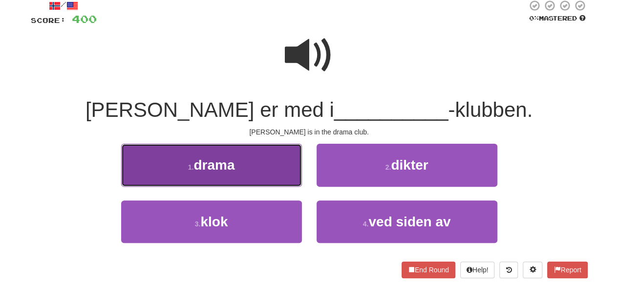
click at [276, 175] on button "1 . drama" at bounding box center [211, 165] width 181 height 43
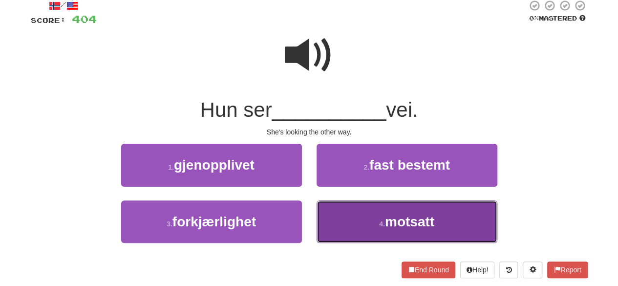
click at [352, 227] on button "4 . motsatt" at bounding box center [407, 221] width 181 height 43
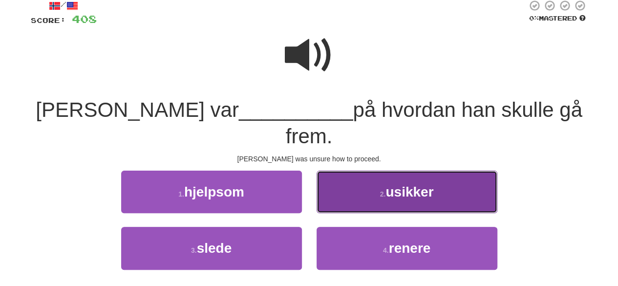
click at [384, 171] on button "2 . usikker" at bounding box center [407, 192] width 181 height 43
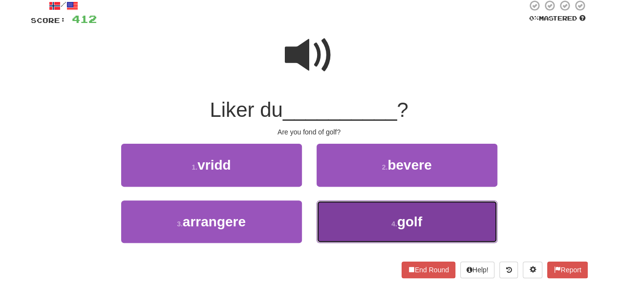
click at [375, 238] on button "4 . golf" at bounding box center [407, 221] width 181 height 43
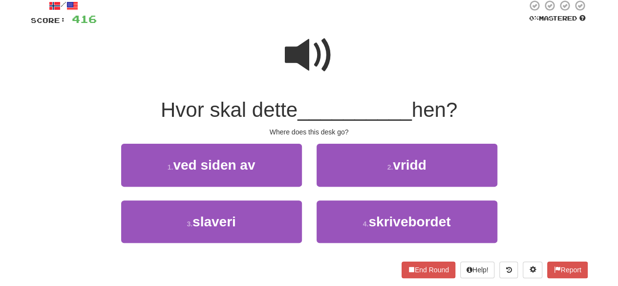
click at [317, 59] on span at bounding box center [309, 55] width 49 height 49
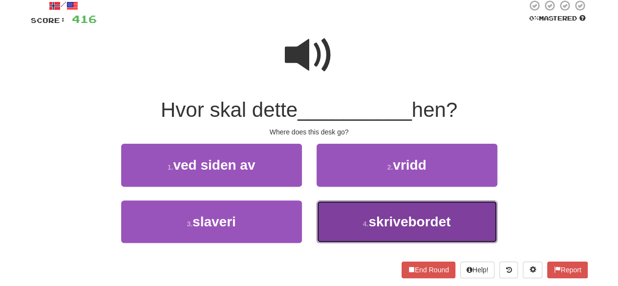
click at [371, 225] on span "skrivebordet" at bounding box center [410, 221] width 82 height 15
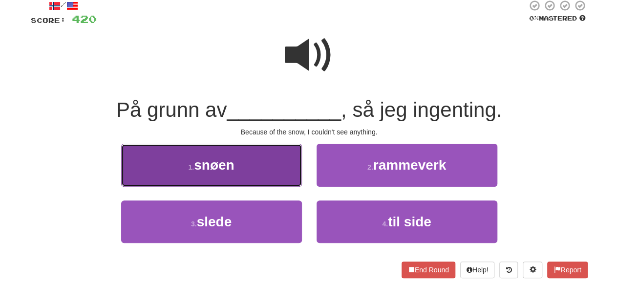
click at [232, 171] on span "snøen" at bounding box center [214, 164] width 40 height 15
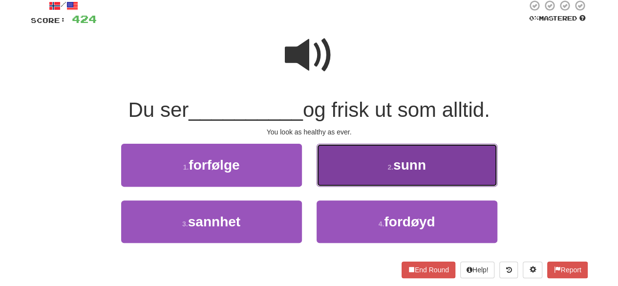
click at [367, 156] on button "2 . sunn" at bounding box center [407, 165] width 181 height 43
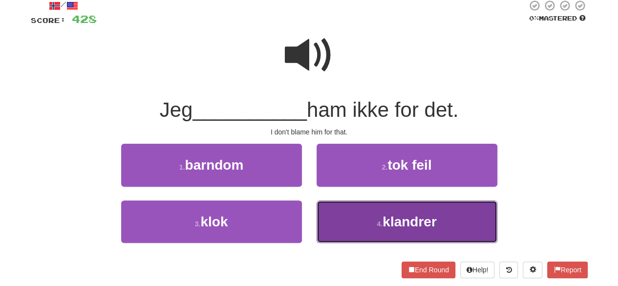
click at [396, 212] on button "4 . klandrer" at bounding box center [407, 221] width 181 height 43
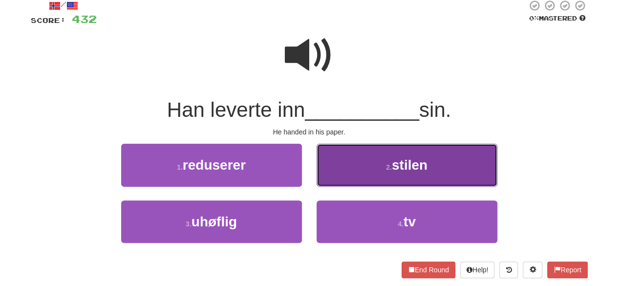
click at [398, 180] on button "2 . stilen" at bounding box center [407, 165] width 181 height 43
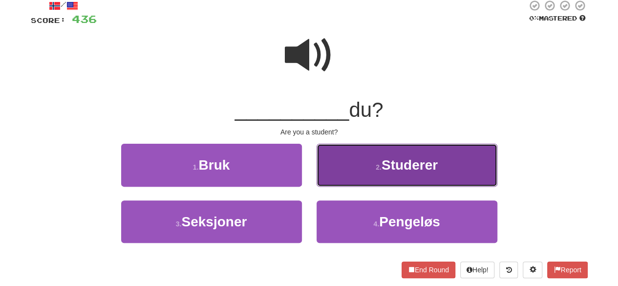
click at [349, 155] on button "2 . Studerer" at bounding box center [407, 165] width 181 height 43
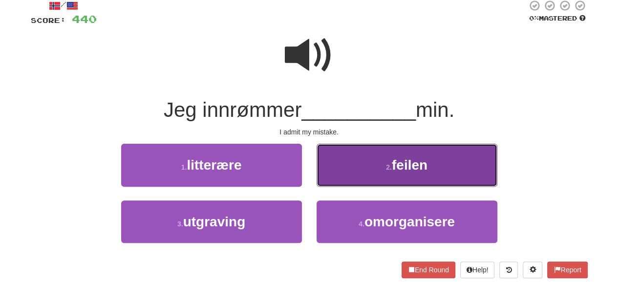
click at [388, 168] on small "2 ." at bounding box center [389, 167] width 6 height 8
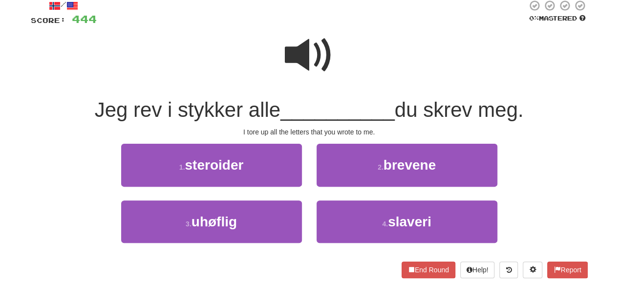
click at [315, 61] on span at bounding box center [309, 55] width 49 height 49
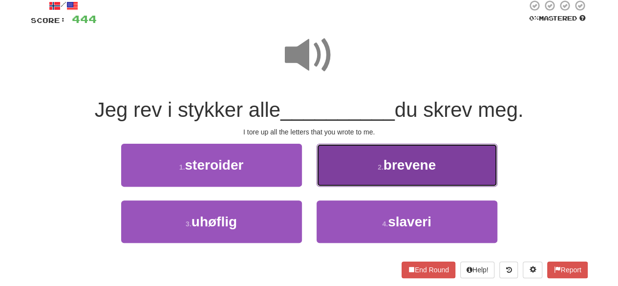
click at [386, 169] on span "brevene" at bounding box center [410, 164] width 52 height 15
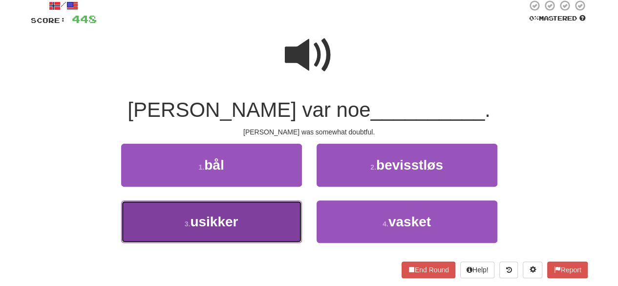
click at [280, 212] on button "3 . usikker" at bounding box center [211, 221] width 181 height 43
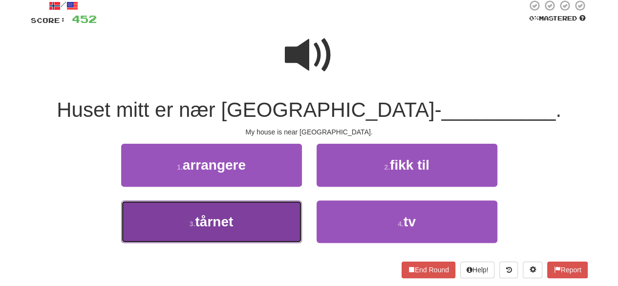
click at [265, 213] on button "3 . tårnet" at bounding box center [211, 221] width 181 height 43
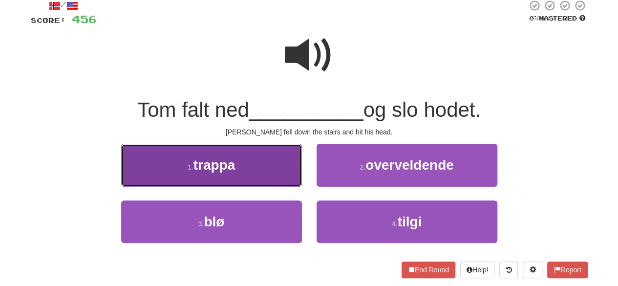
click at [284, 160] on button "1 . trappa" at bounding box center [211, 165] width 181 height 43
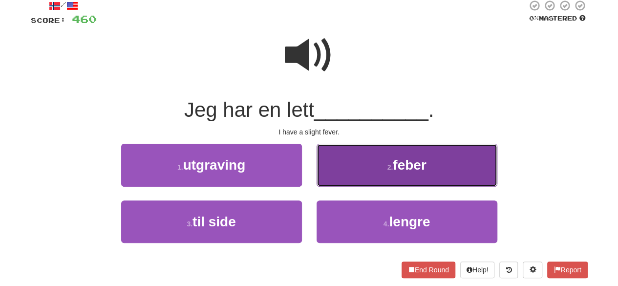
click at [410, 172] on span "feber" at bounding box center [409, 164] width 33 height 15
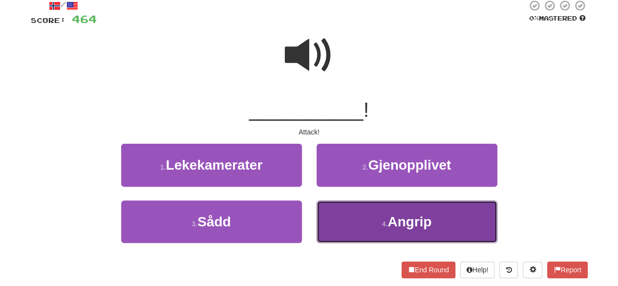
click at [392, 215] on span "Angrip" at bounding box center [410, 221] width 44 height 15
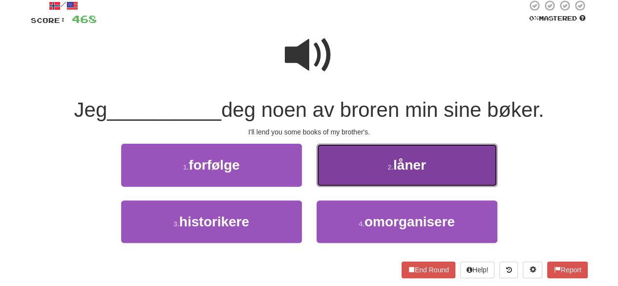
click at [377, 160] on button "2 . låner" at bounding box center [407, 165] width 181 height 43
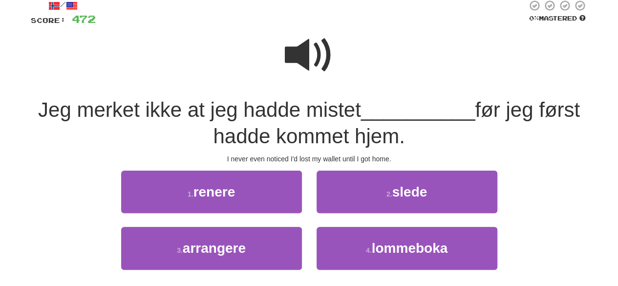
click at [310, 45] on span at bounding box center [309, 55] width 49 height 49
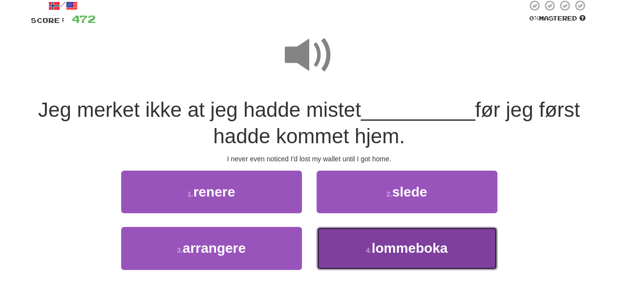
click at [371, 253] on small "4 ." at bounding box center [369, 250] width 6 height 8
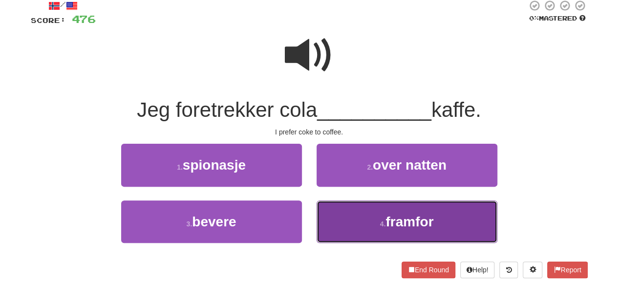
click at [391, 237] on button "4 . framfor" at bounding box center [407, 221] width 181 height 43
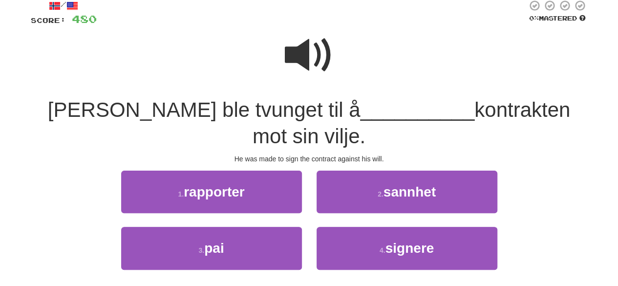
click at [323, 61] on span at bounding box center [309, 55] width 49 height 49
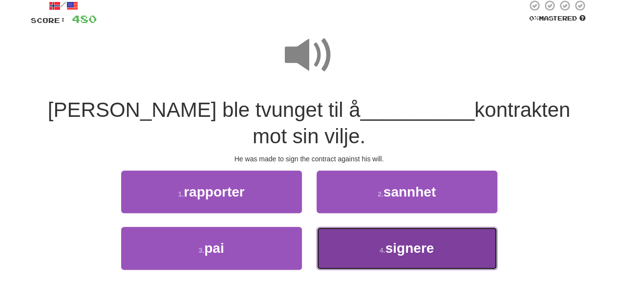
click at [395, 240] on span "signere" at bounding box center [410, 247] width 49 height 15
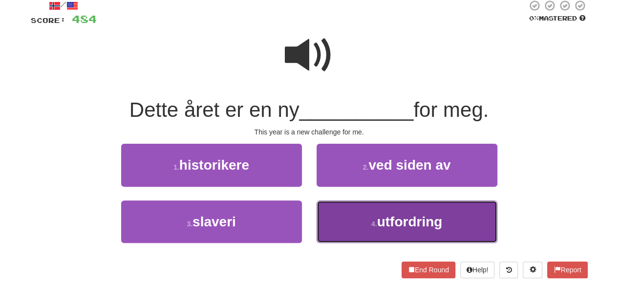
click at [372, 213] on button "4 . utfordring" at bounding box center [407, 221] width 181 height 43
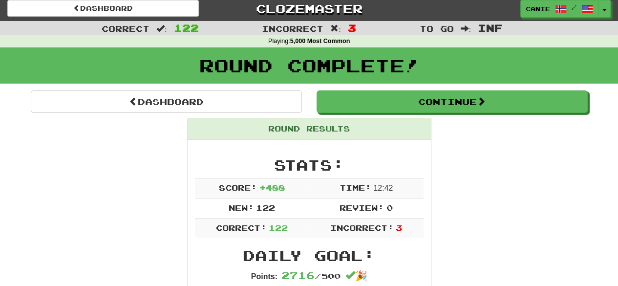
scroll to position [3, 0]
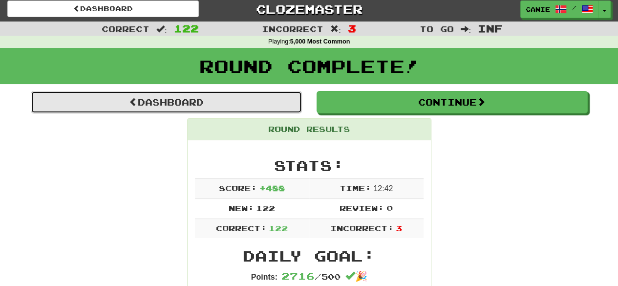
click at [210, 99] on link "Dashboard" at bounding box center [166, 102] width 271 height 22
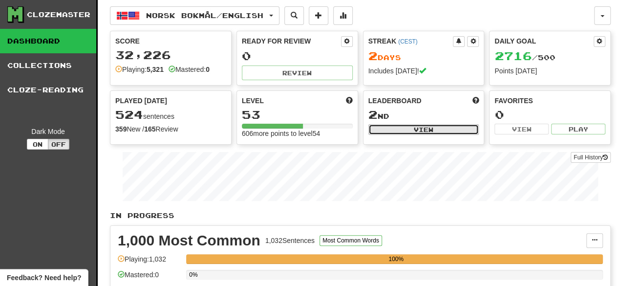
click at [444, 128] on button "View" at bounding box center [424, 129] width 111 height 11
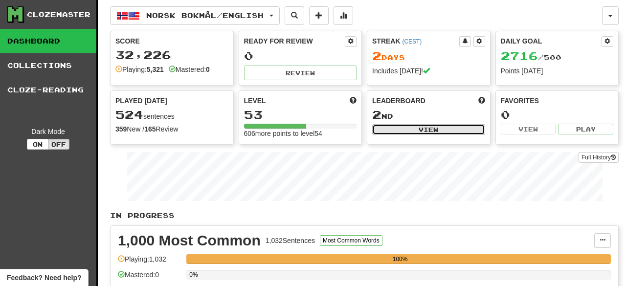
select select "**********"
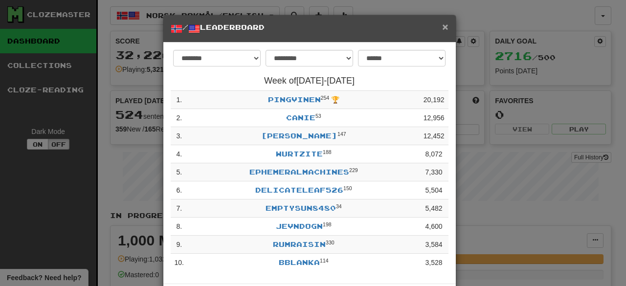
click at [442, 26] on span "×" at bounding box center [445, 26] width 6 height 11
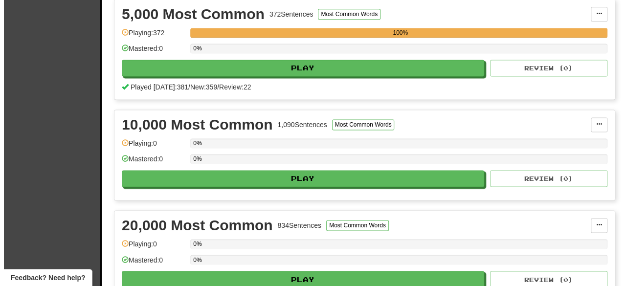
scroll to position [670, 0]
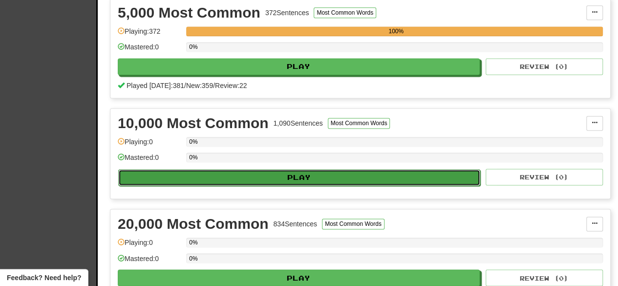
click at [337, 179] on button "Play" at bounding box center [299, 177] width 362 height 17
select select "********"
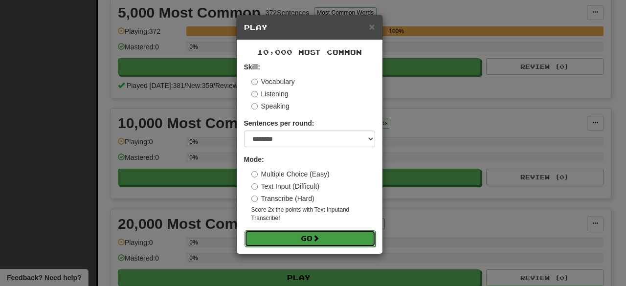
click at [312, 232] on button "Go" at bounding box center [309, 238] width 131 height 17
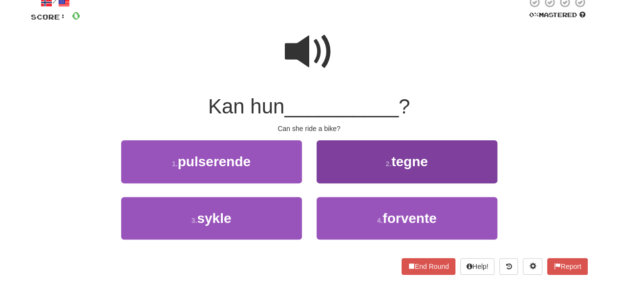
scroll to position [64, 0]
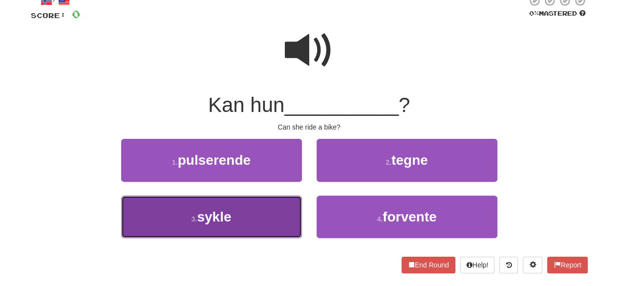
click at [294, 203] on button "3 . sykle" at bounding box center [211, 217] width 181 height 43
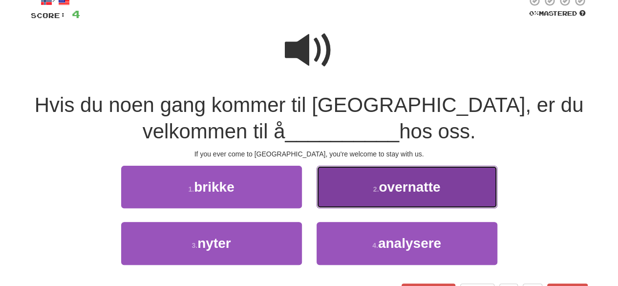
click at [338, 199] on button "2 . overnatte" at bounding box center [407, 187] width 181 height 43
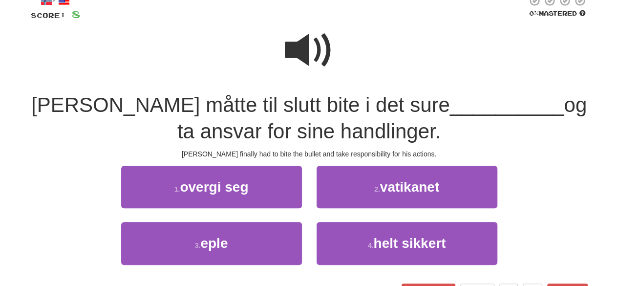
click at [296, 45] on span at bounding box center [309, 50] width 49 height 49
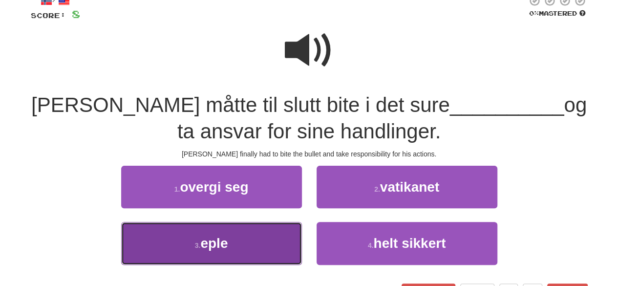
click at [262, 246] on button "3 . eple" at bounding box center [211, 243] width 181 height 43
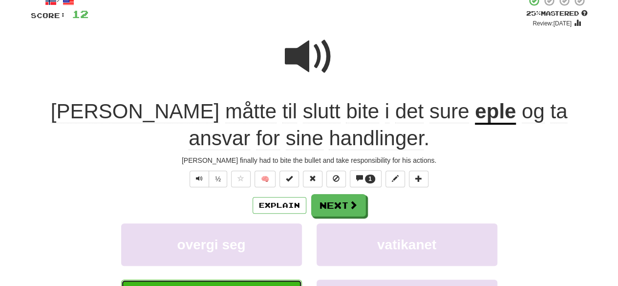
scroll to position [0, 0]
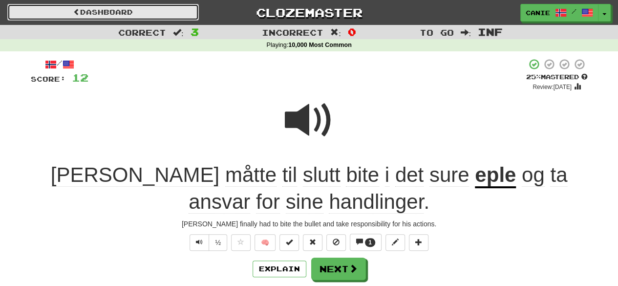
click at [96, 15] on link "Dashboard" at bounding box center [103, 12] width 192 height 17
